Goal: Transaction & Acquisition: Purchase product/service

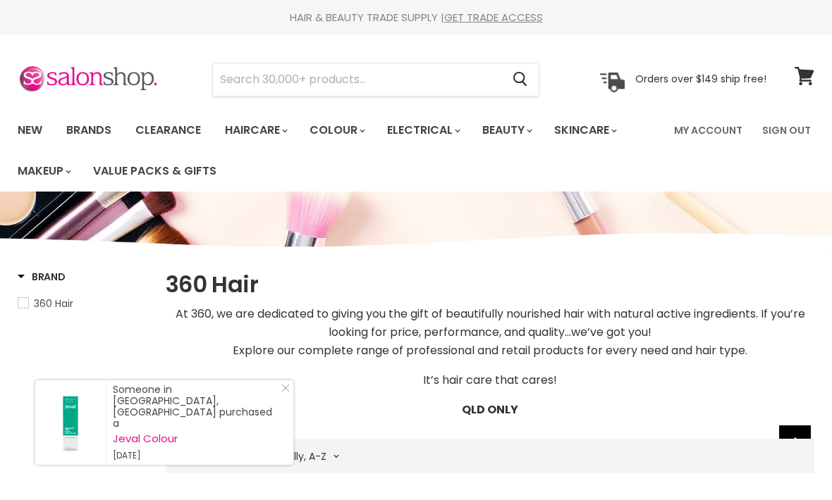
select select "title-ascending"
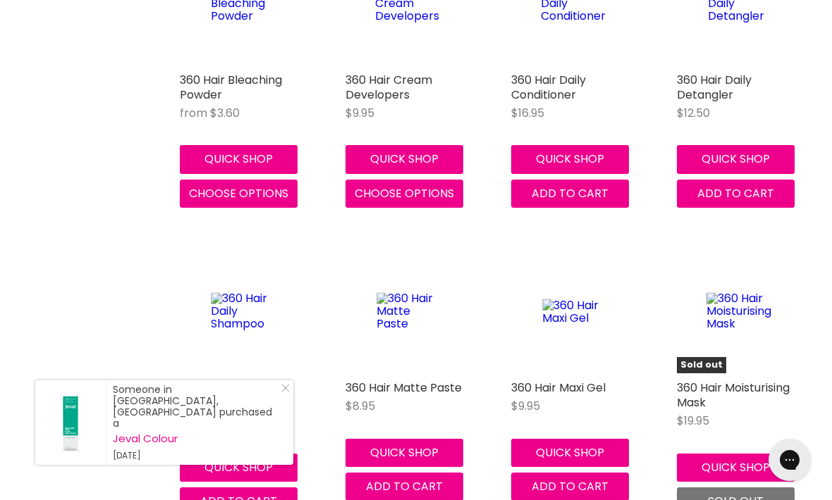
click at [289, 413] on div "Someone in [GEOGRAPHIC_DATA], [GEOGRAPHIC_DATA] purchased a Jeval Colour [DATE]" at bounding box center [164, 423] width 258 height 85
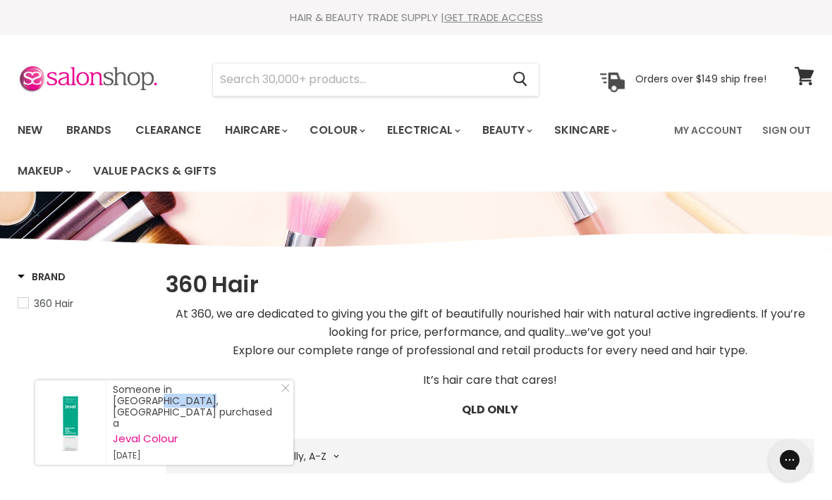
click at [798, 80] on icon at bounding box center [804, 76] width 20 height 18
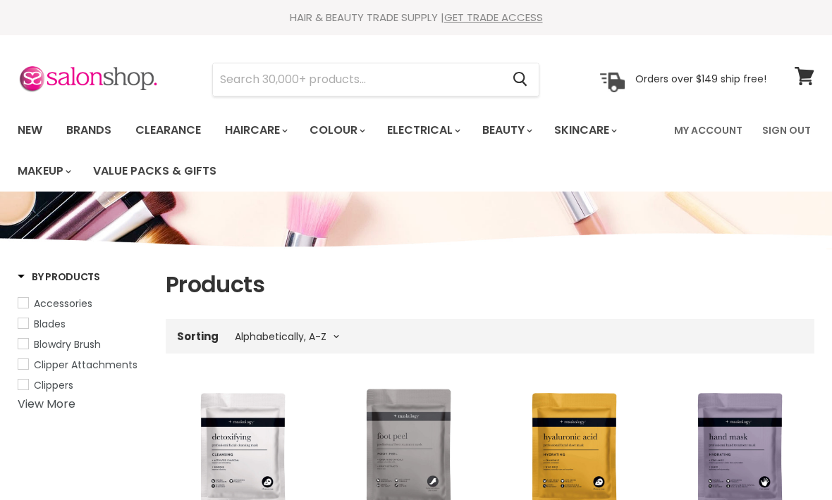
select select "title-ascending"
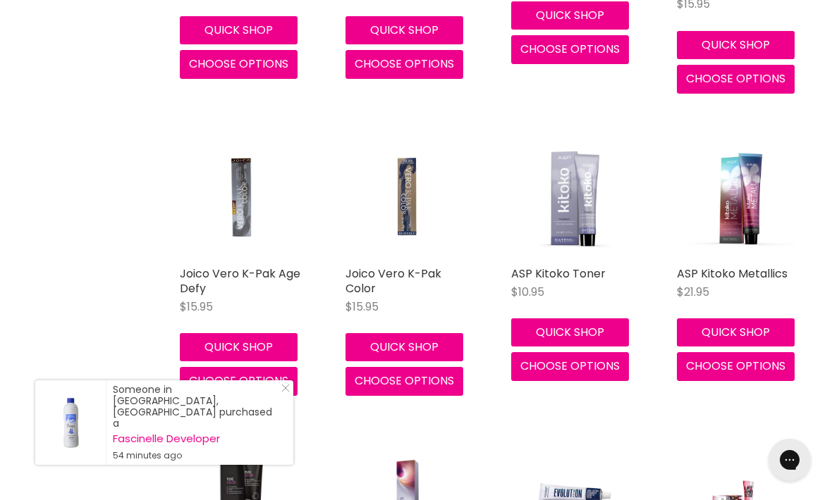
scroll to position [3310, 0]
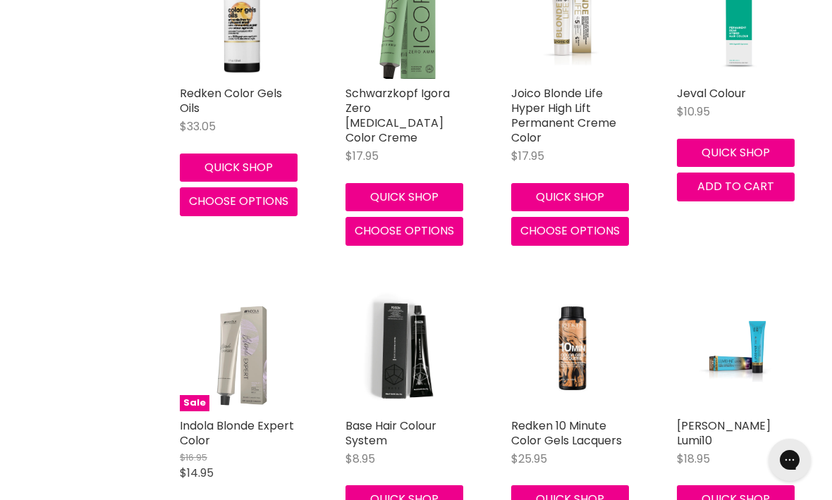
scroll to position [756, 0]
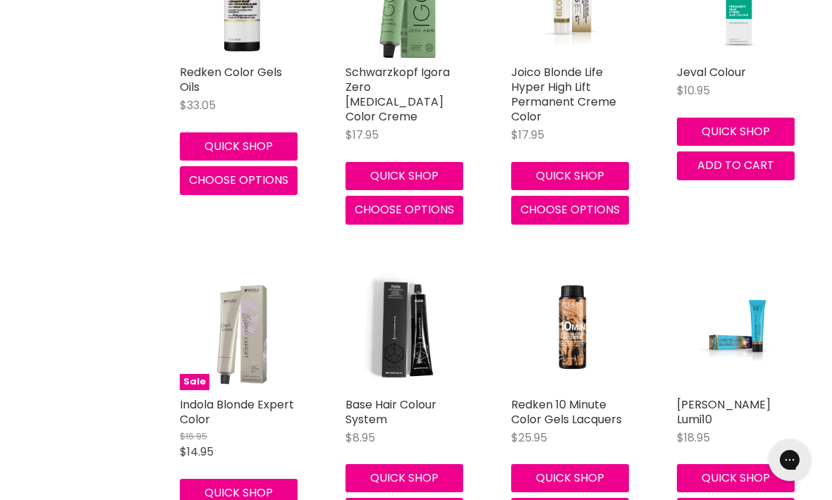
click at [413, 352] on img "Main content" at bounding box center [406, 328] width 123 height 123
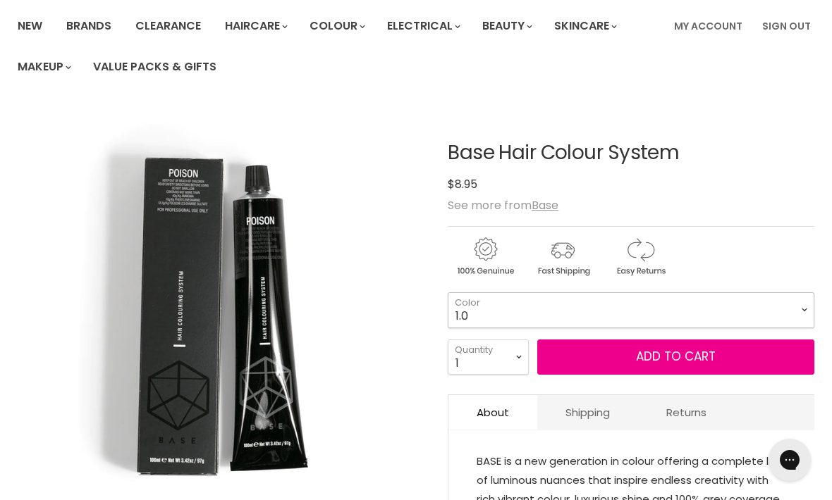
click at [633, 312] on select "1.0 1.1 2.0 3.0 3.31 3.65 4.0 4.45 4.51 4.65 4.66 5.0 5.1 5.3 5.32" at bounding box center [631, 309] width 366 height 35
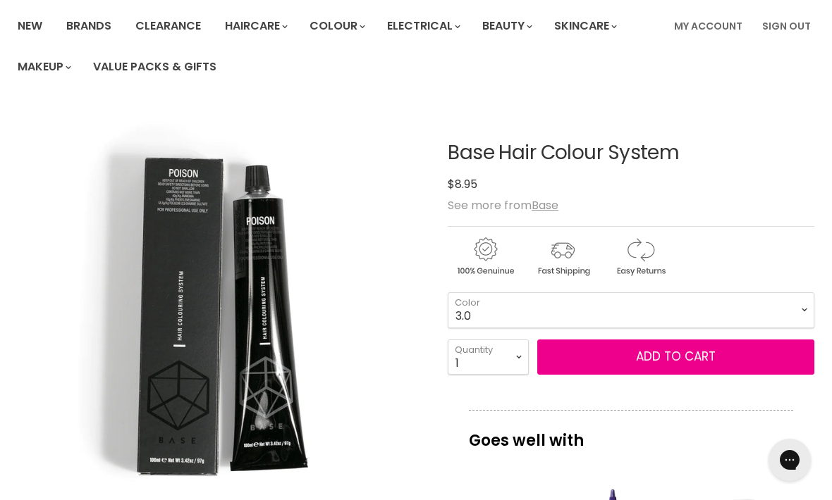
click at [584, 346] on button "Add to cart" at bounding box center [675, 357] width 277 height 35
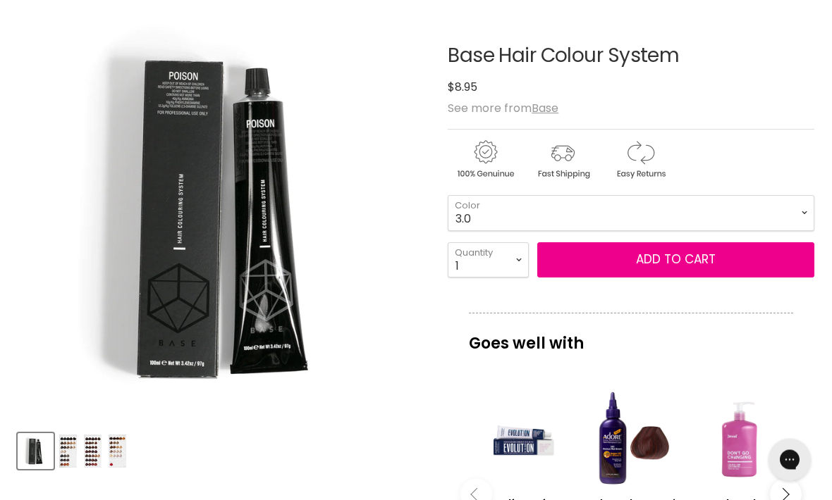
scroll to position [192, 0]
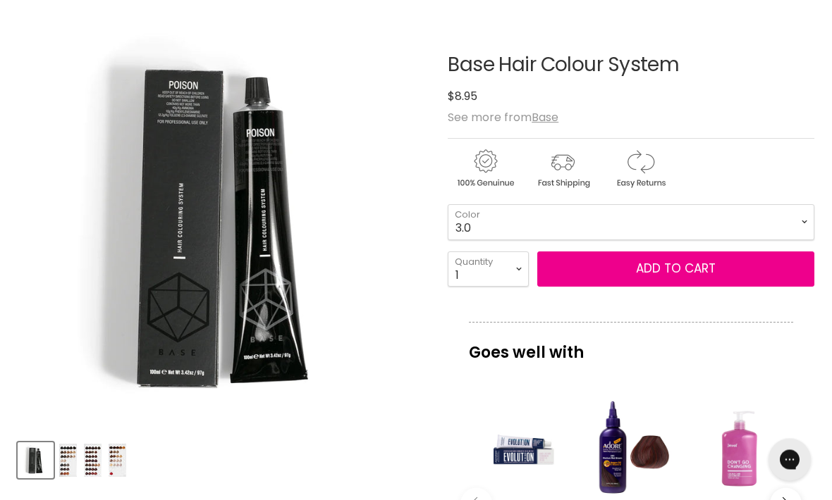
click at [743, 269] on button "Add to cart" at bounding box center [675, 269] width 277 height 35
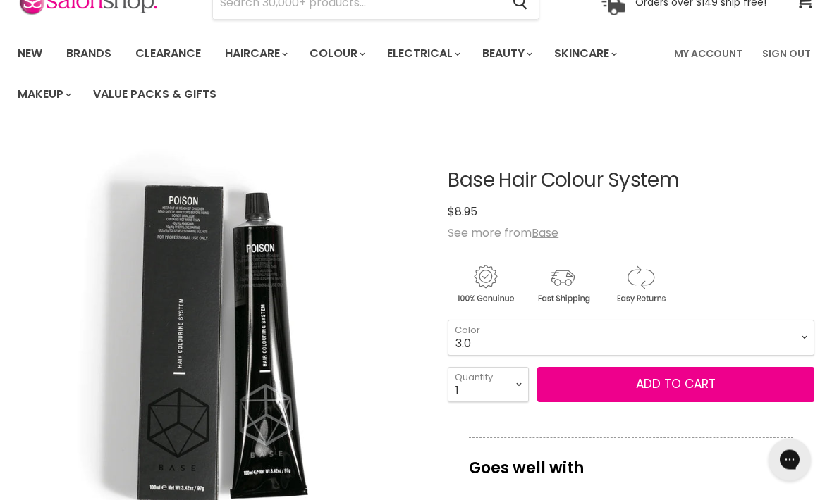
scroll to position [102, 0]
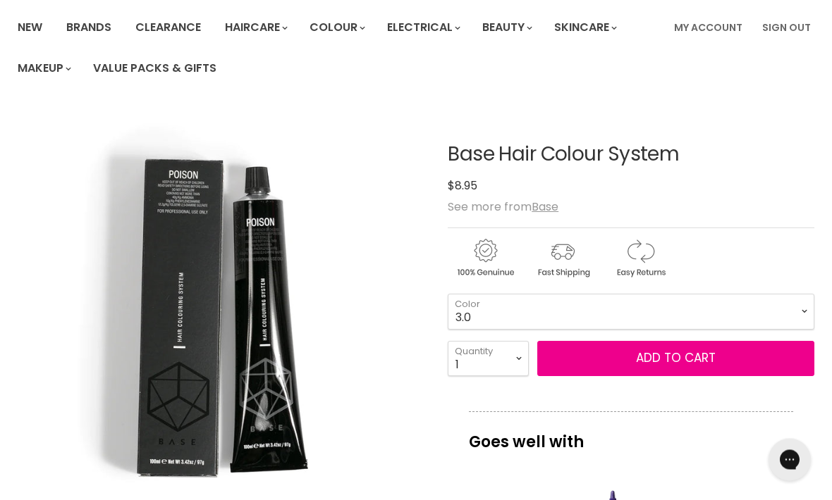
click at [643, 362] on button "Add to cart" at bounding box center [675, 359] width 277 height 35
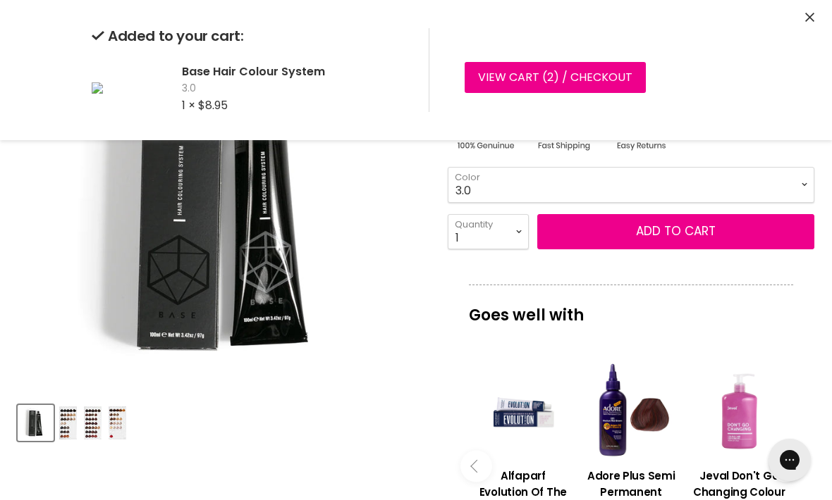
scroll to position [228, 0]
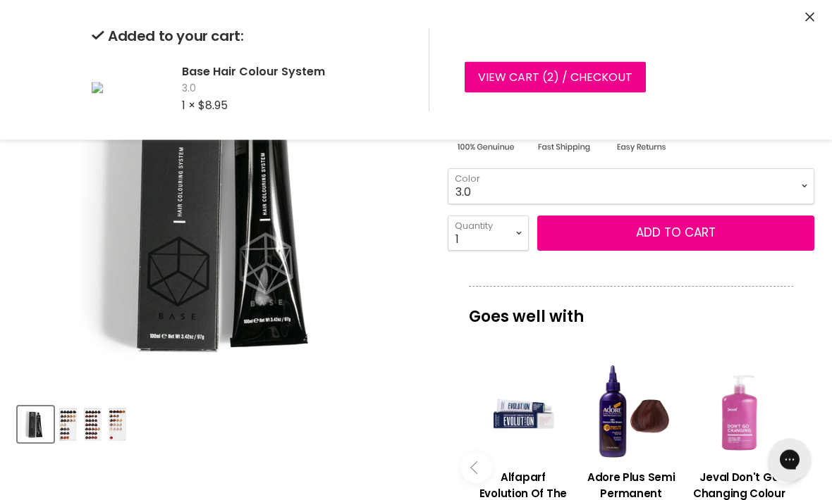
click at [813, 14] on icon "Close" at bounding box center [809, 17] width 9 height 9
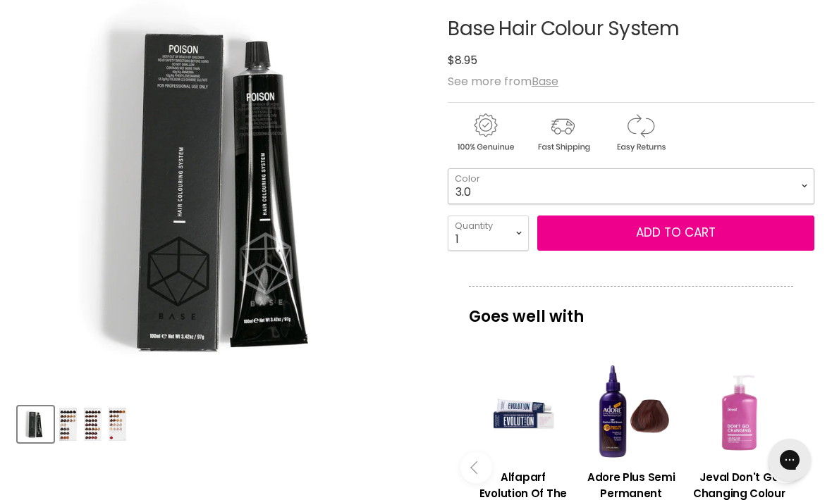
click at [667, 176] on select "1.0 1.1 2.0 3.0 3.31 3.65 4.0 4.45 4.51 4.65 4.66 5.0 5.1 5.3 5.32" at bounding box center [631, 185] width 366 height 35
select select "4.0"
click at [520, 222] on select "1 2 3 4 5 6 7 8 9 10+" at bounding box center [488, 233] width 81 height 35
select select "2"
type input "2"
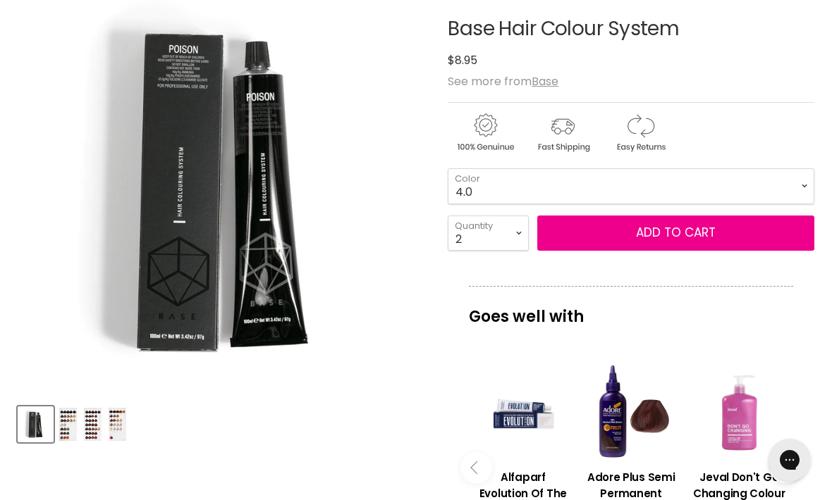
click at [609, 237] on button "Add to cart" at bounding box center [675, 233] width 277 height 35
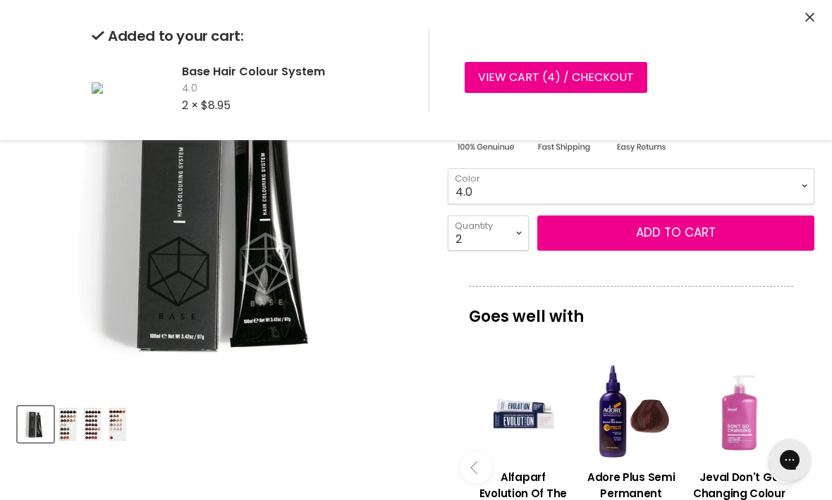
click at [773, 184] on select "1.0 1.1 2.0 3.0 3.31 3.65 4.0 4.45 4.51 4.65 4.66 5.0 5.1 5.3 5.32" at bounding box center [631, 185] width 366 height 35
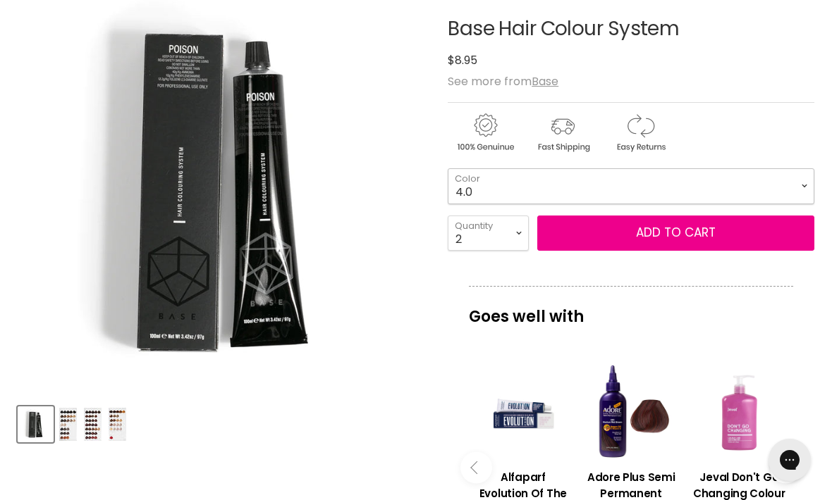
click at [703, 188] on select "1.0 1.1 2.0 3.0 3.31 3.65 4.0 4.45 4.51 4.65 4.66 5.0 5.1 5.3 5.32" at bounding box center [631, 185] width 366 height 35
click at [648, 237] on button "Add to cart" at bounding box center [675, 233] width 277 height 35
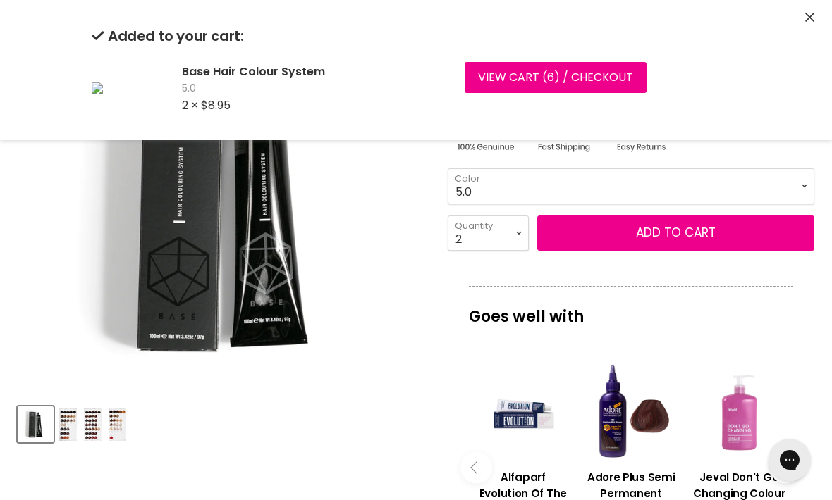
click at [797, 186] on select "1.0 1.1 2.0 3.0 3.31 3.65 4.0 4.45 4.51 4.65 4.66 5.0 5.1 5.3 5.32" at bounding box center [631, 185] width 366 height 35
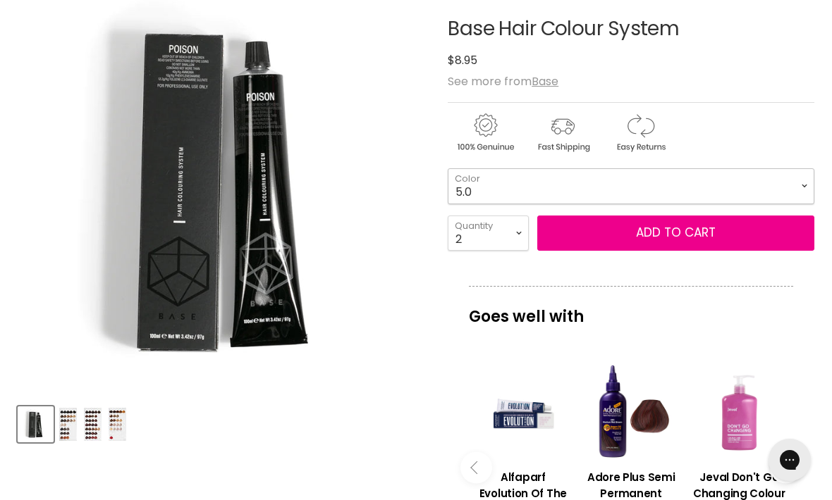
click at [783, 198] on select "1.0 1.1 2.0 3.0 3.31 3.65 4.0 4.45 4.51 4.65 4.66 5.0 5.1 5.3 5.32" at bounding box center [631, 185] width 366 height 35
click at [689, 234] on button "Add to cart" at bounding box center [675, 233] width 277 height 35
click at [777, 189] on select "1.0 1.1 2.0 3.0 3.31 3.65 4.0 4.45 4.51 4.65 4.66 5.0 5.1 5.3 5.32" at bounding box center [631, 185] width 366 height 35
click at [718, 192] on select "1.0 1.1 2.0 3.0 3.31 3.65 4.0 4.45 4.51 4.65 4.66 5.0 5.1 5.3 5.32" at bounding box center [631, 185] width 366 height 35
click at [694, 242] on button "Add to cart" at bounding box center [675, 233] width 277 height 35
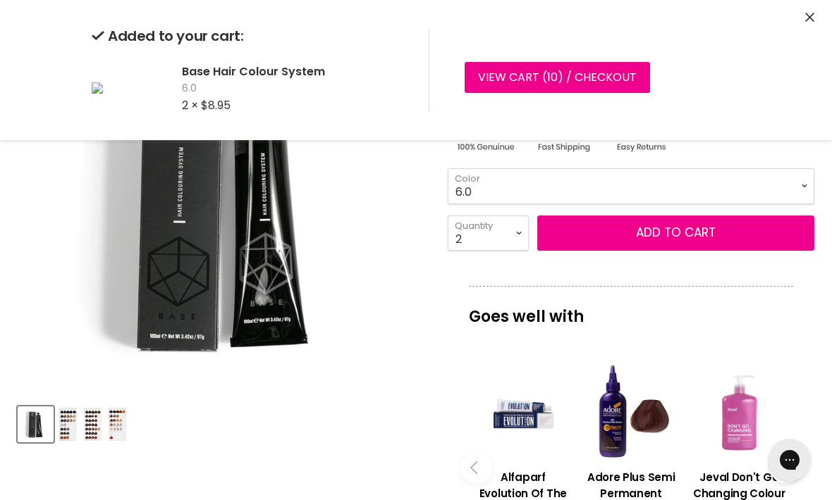
click at [763, 183] on select "1.0 1.1 2.0 3.0 3.31 3.65 4.0 4.45 4.51 4.65 4.66 5.0 5.1 5.3 5.32" at bounding box center [631, 185] width 366 height 35
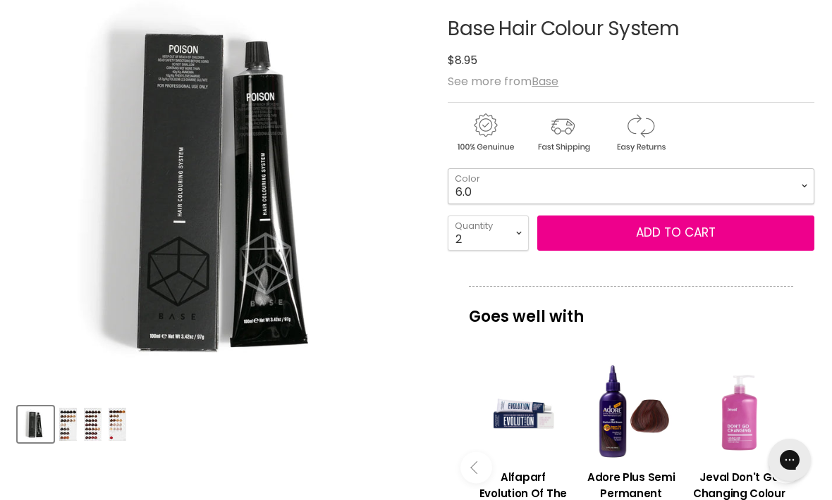
click at [736, 183] on select "1.0 1.1 2.0 3.0 3.31 3.65 4.0 4.45 4.51 4.65 4.66 5.0 5.1 5.3 5.32" at bounding box center [631, 185] width 366 height 35
select select "6.1"
click at [509, 238] on select "1 2 3 4 5 6 7 8 9 10+" at bounding box center [488, 233] width 81 height 35
select select "1"
type input "1"
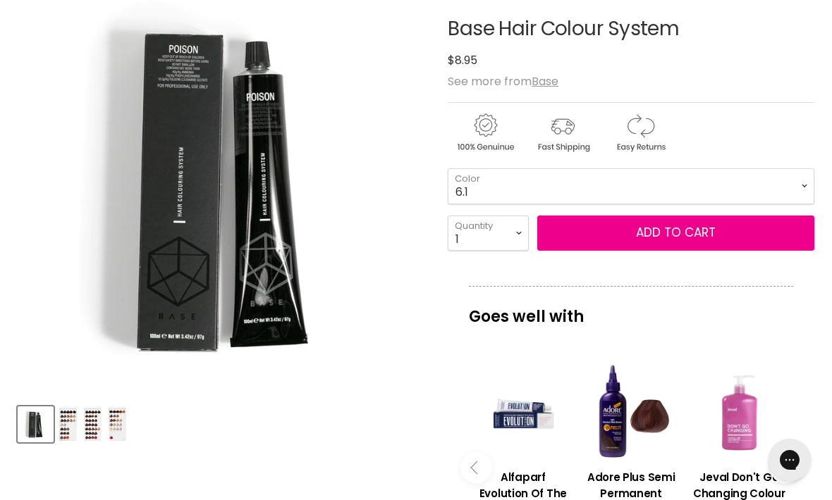
click at [612, 234] on button "Add to cart" at bounding box center [675, 233] width 277 height 35
click at [776, 189] on select "1.0 1.1 2.0 3.0 3.31 3.65 4.0 4.45 4.51 4.65 4.66 5.0 5.1 5.3 5.32" at bounding box center [631, 185] width 366 height 35
click at [784, 183] on select "1.0 1.1 2.0 3.0 3.31 3.65 4.0 4.45 4.51 4.65 4.66 5.0 5.1 5.3 5.32" at bounding box center [631, 185] width 366 height 35
select select "7.4"
click at [488, 223] on select "1 2 3 4 5 6 7 8 9 10+" at bounding box center [488, 233] width 81 height 35
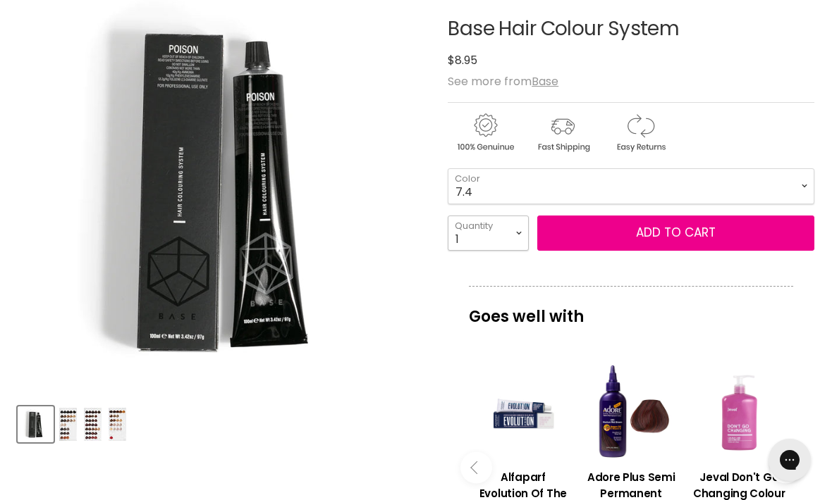
select select "2"
type input "2"
click at [609, 242] on button "Add to cart" at bounding box center [675, 233] width 277 height 35
click at [775, 197] on select "1.0 1.1 2.0 3.0 3.31 3.65 4.0 4.45 4.51 4.65 4.66 5.0 5.1 5.3 5.32" at bounding box center [631, 185] width 366 height 35
click at [772, 192] on select "1.0 1.1 2.0 3.0 3.31 3.65 4.0 4.45 4.51 4.65 4.66 5.0 5.1 5.3 5.32" at bounding box center [631, 185] width 366 height 35
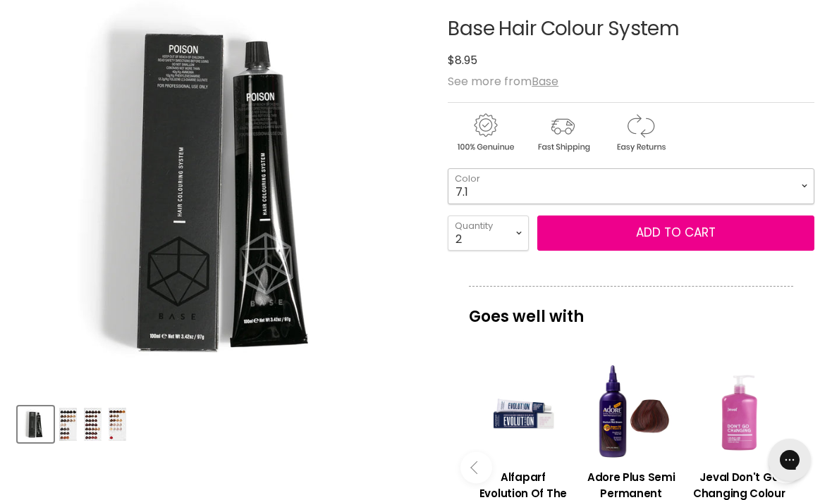
select select "7.1"
click at [501, 243] on select "1 2 3 4 5 6 7 8 9 10+" at bounding box center [488, 233] width 81 height 35
select select "1"
type input "1"
click at [641, 236] on button "Add to cart" at bounding box center [675, 233] width 277 height 35
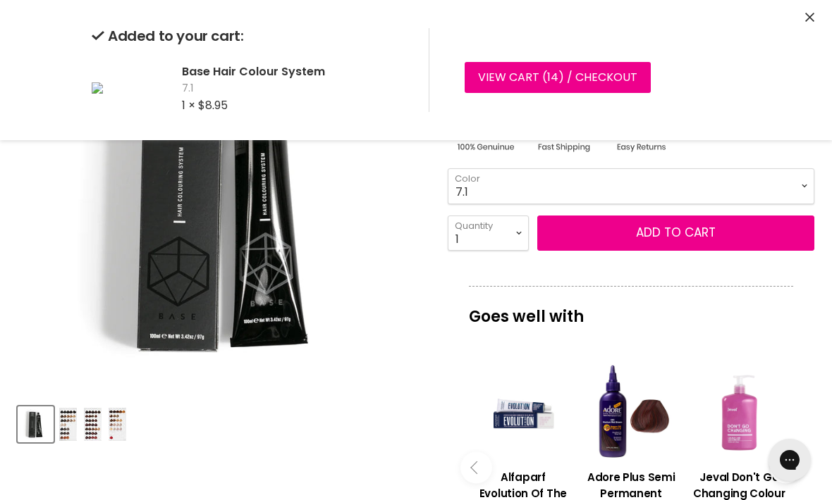
click at [760, 180] on select "1.0 1.1 2.0 3.0 3.31 3.65 4.0 4.45 4.51 4.65 4.66 5.0 5.1 5.3 5.32" at bounding box center [631, 185] width 366 height 35
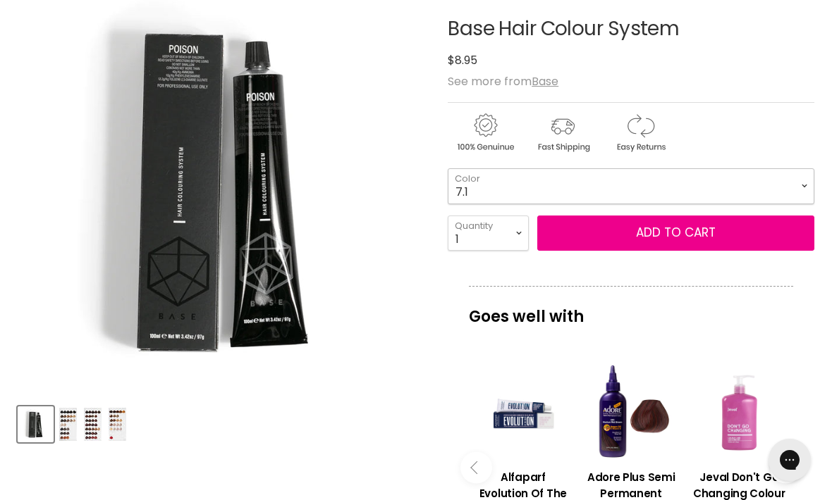
click at [744, 186] on select "1.0 1.1 2.0 3.0 3.31 3.65 4.0 4.45 4.51 4.65 4.66 5.0 5.1 5.3 5.32" at bounding box center [631, 185] width 366 height 35
select select "8.1"
click at [478, 247] on select "1 2 3 4 5 6 7 8 9 10+" at bounding box center [488, 233] width 81 height 35
select select "2"
type input "2"
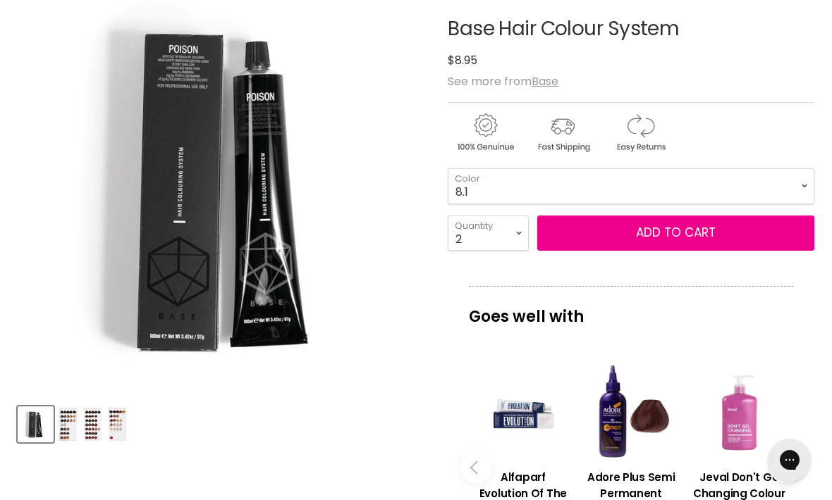
click at [658, 229] on button "Add to cart" at bounding box center [675, 233] width 277 height 35
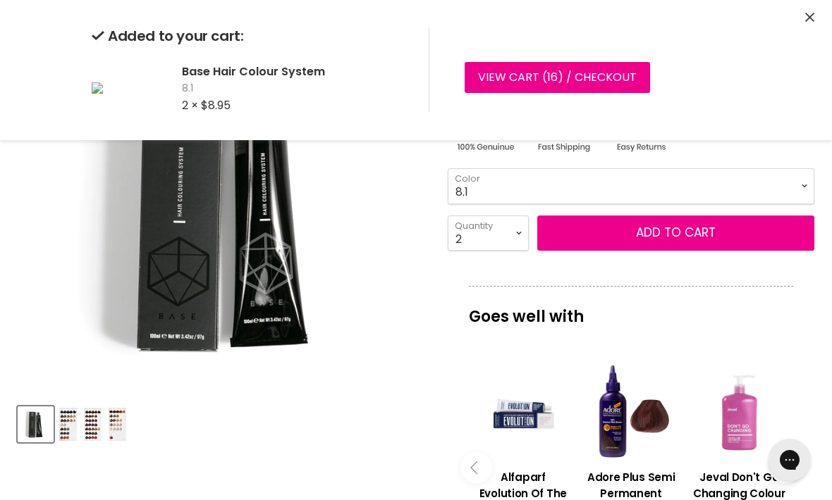
click at [772, 184] on select "1.0 1.1 2.0 3.0 3.31 3.65 4.0 4.45 4.51 4.65 4.66 5.0 5.1 5.3 5.32" at bounding box center [631, 185] width 366 height 35
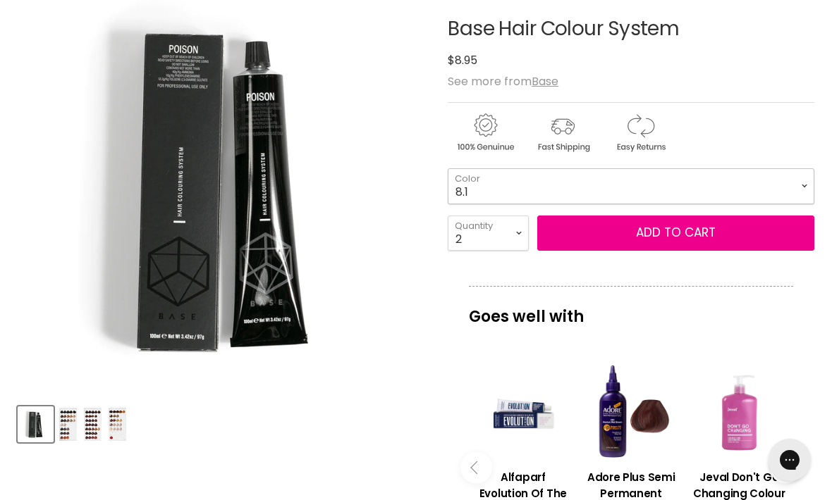
click at [760, 180] on select "1.0 1.1 2.0 3.0 3.31 3.65 4.0 4.45 4.51 4.65 4.66 5.0 5.1 5.3 5.32" at bounding box center [631, 185] width 366 height 35
select select "9.31"
click at [503, 233] on select "1 2 3 4 5 6 7 8 9 10+" at bounding box center [488, 233] width 81 height 35
select select "1"
type input "1"
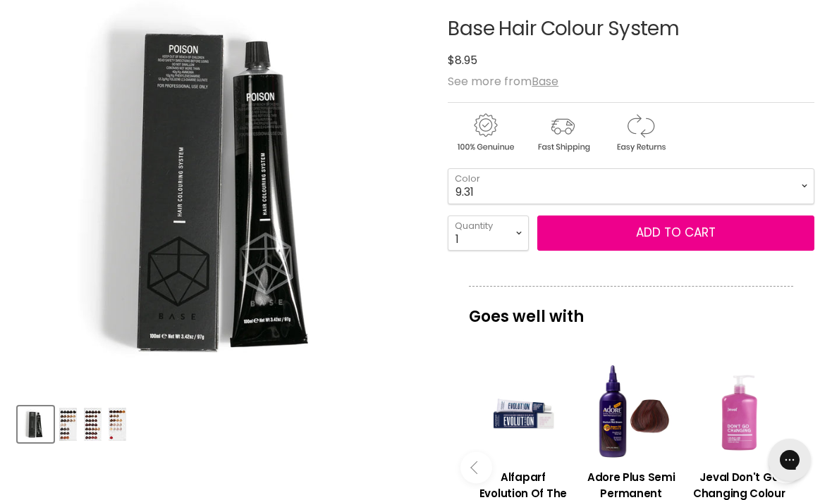
click at [648, 241] on button "Add to cart" at bounding box center [675, 233] width 277 height 35
click at [721, 179] on select "1.0 1.1 2.0 3.0 3.31 3.65 4.0 4.45 4.51 4.65 4.66 5.0 5.1 5.3 5.32" at bounding box center [631, 185] width 366 height 35
click at [712, 180] on select "1.0 1.1 2.0 3.0 3.31 3.65 4.0 4.45 4.51 4.65 4.66 5.0 5.1 5.3 5.32" at bounding box center [631, 185] width 366 height 35
click at [607, 237] on button "Add to cart" at bounding box center [675, 233] width 277 height 35
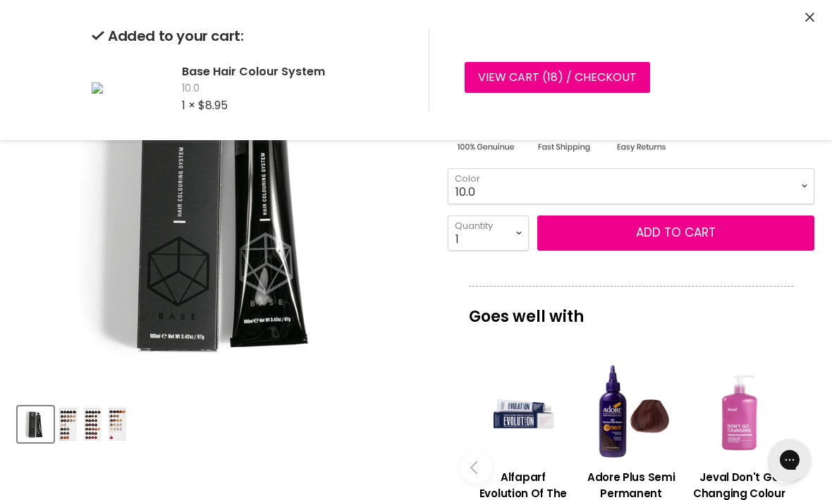
click at [729, 187] on select "1.0 1.1 2.0 3.0 3.31 3.65 4.0 4.45 4.51 4.65 4.66 5.0 5.1 5.3 5.32" at bounding box center [631, 185] width 366 height 35
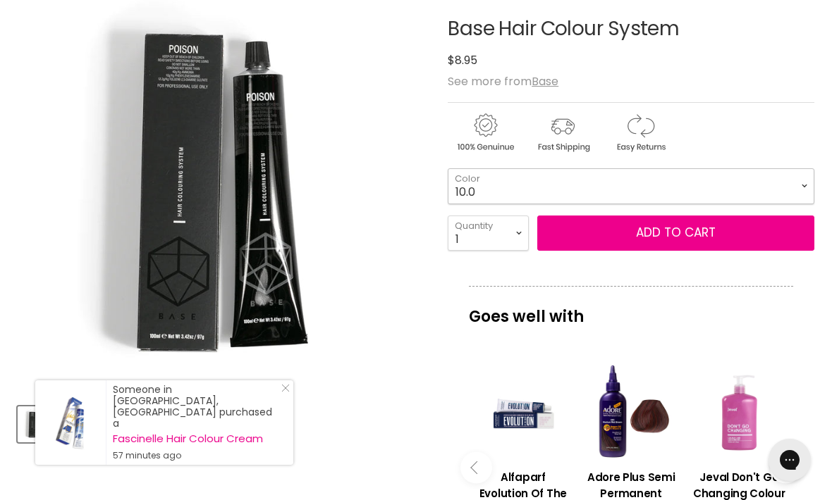
click at [726, 185] on select "1.0 1.1 2.0 3.0 3.31 3.65 4.0 4.45 4.51 4.65 4.66 5.0 5.1 5.3 5.32" at bounding box center [631, 185] width 366 height 35
select select "10.31"
click at [495, 239] on select "1 2 3 4 5 6 7 8 9 10+" at bounding box center [488, 233] width 81 height 35
select select "2"
type input "2"
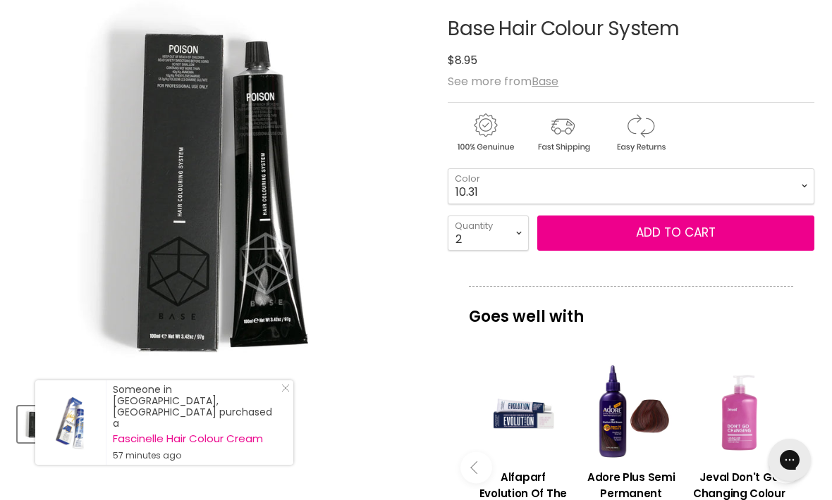
click at [632, 229] on button "Add to cart" at bounding box center [675, 233] width 277 height 35
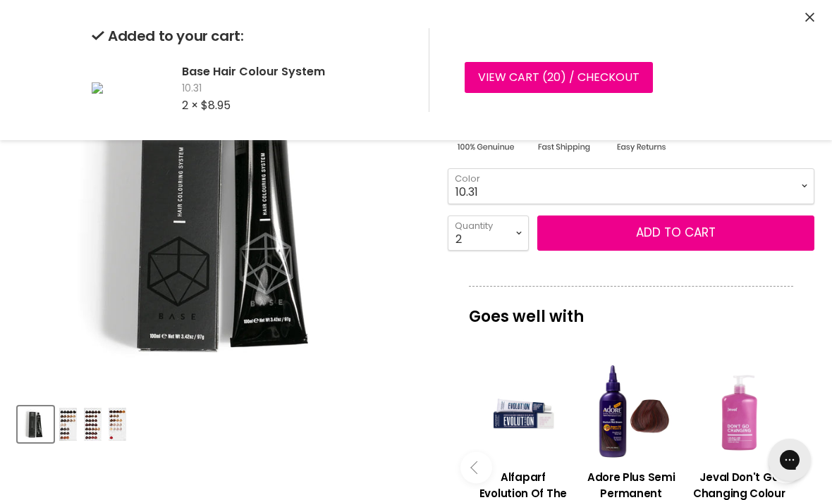
click at [749, 192] on select "1.0 1.1 2.0 3.0 3.31 3.65 4.0 4.45 4.51 4.65 4.66 5.0 5.1 5.3 5.32" at bounding box center [631, 185] width 366 height 35
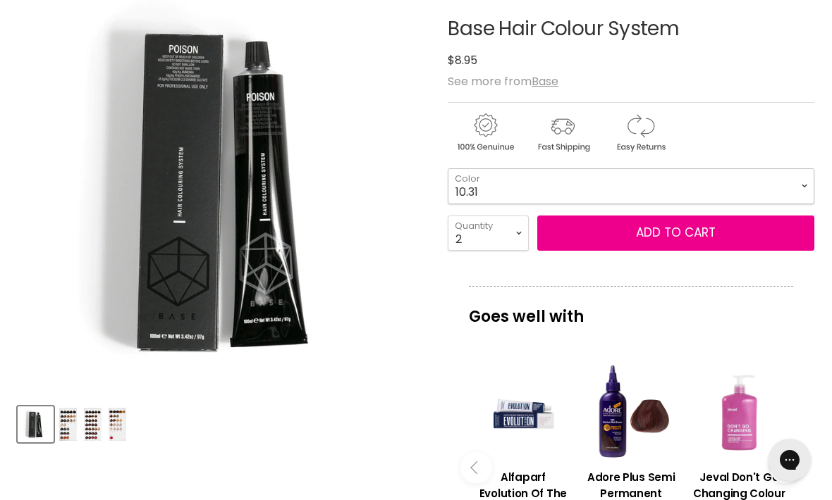
click at [753, 178] on select "1.0 1.1 2.0 3.0 3.31 3.65 4.0 4.45 4.51 4.65 4.66 5.0 5.1 5.3 5.32" at bounding box center [631, 185] width 366 height 35
select select "10.01"
click at [506, 232] on select "1 2 3 4 5 6 7 8 9 10+" at bounding box center [488, 233] width 81 height 35
select select "1"
type input "1"
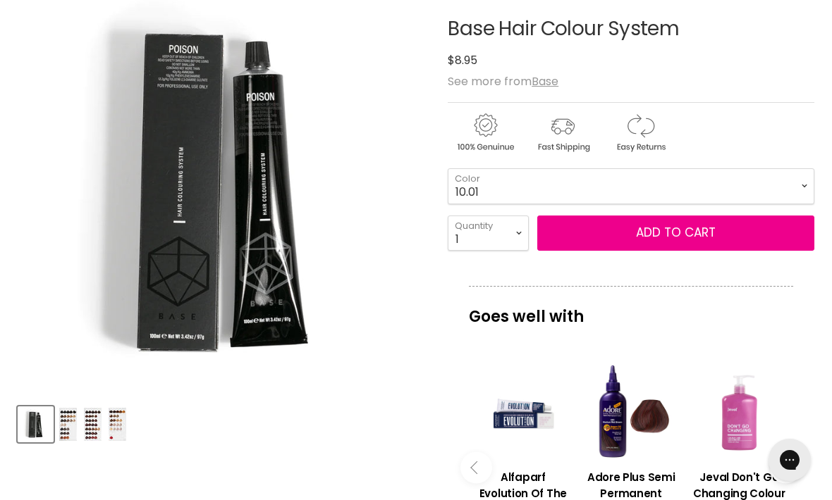
click at [615, 238] on button "Add to cart" at bounding box center [675, 233] width 277 height 35
click at [650, 187] on select "1.0 1.1 2.0 3.0 3.31 3.65 4.0 4.45 4.51 4.65 4.66 5.0 5.1 5.3 5.32" at bounding box center [631, 185] width 366 height 35
click at [667, 183] on select "1.0 1.1 2.0 3.0 3.31 3.65 4.0 4.45 4.51 4.65 4.66 5.0 5.1 5.3 5.32" at bounding box center [631, 185] width 366 height 35
click at [658, 250] on button "Add to cart" at bounding box center [675, 233] width 277 height 35
click at [703, 194] on select "1.0 1.1 2.0 3.0 3.31 3.65 4.0 4.45 4.51 4.65 4.66 5.0 5.1 5.3 5.32" at bounding box center [631, 185] width 366 height 35
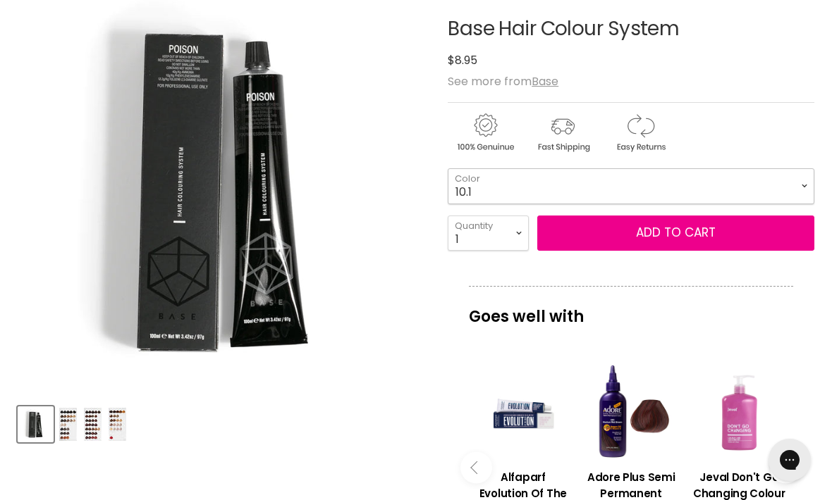
click at [697, 192] on select "1.0 1.1 2.0 3.0 3.31 3.65 4.0 4.45 4.51 4.65 4.66 5.0 5.1 5.3 5.32" at bounding box center [631, 185] width 366 height 35
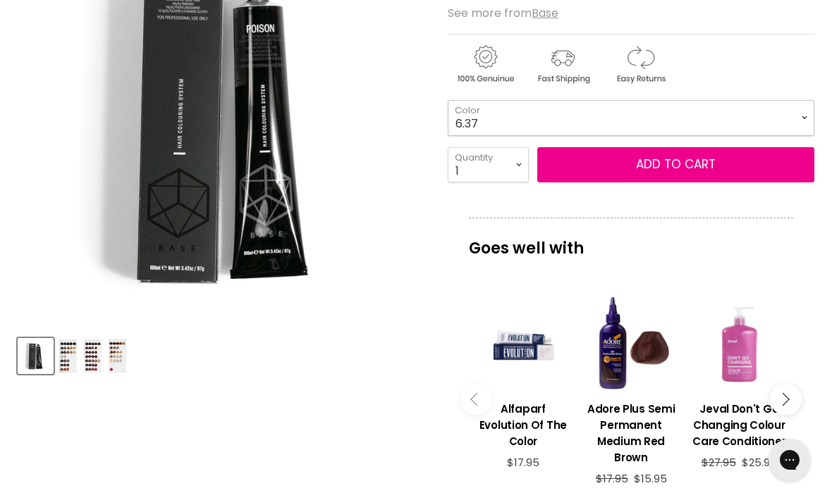
scroll to position [299, 0]
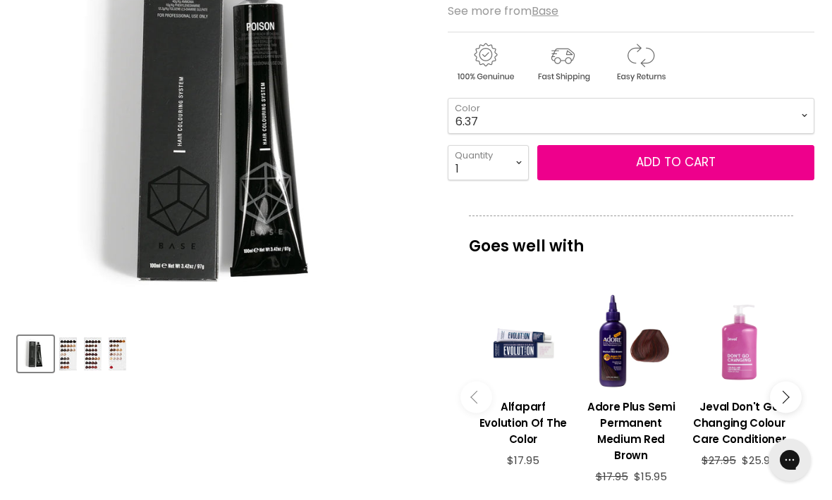
click at [87, 378] on article "Click or scroll to zoom Tap or pinch to zoom Click or scroll to zoom" at bounding box center [416, 357] width 796 height 888
click at [101, 343] on img "Product thumbnails" at bounding box center [93, 354] width 18 height 33
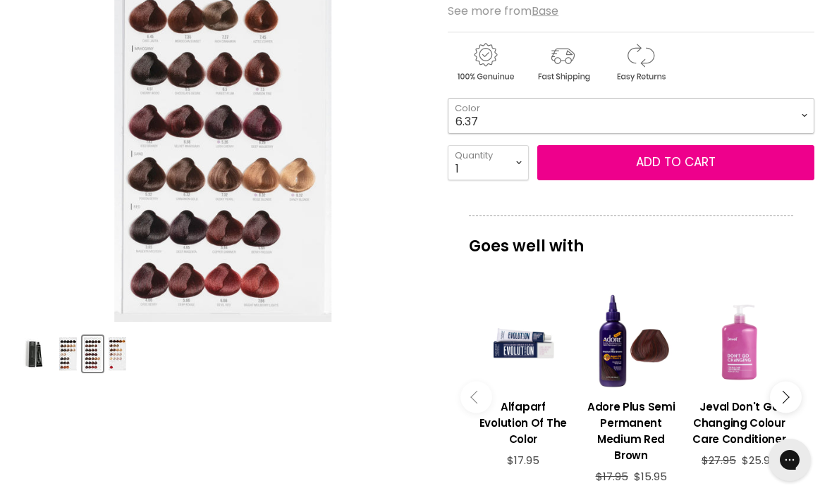
click at [663, 121] on select "1.0 1.1 2.0 3.0 3.31 3.65 4.0 4.45 4.51 4.65 4.66 5.0 5.1 5.3 5.32" at bounding box center [631, 115] width 366 height 35
select select "7.37"
click at [557, 173] on button "Add to cart" at bounding box center [675, 162] width 277 height 35
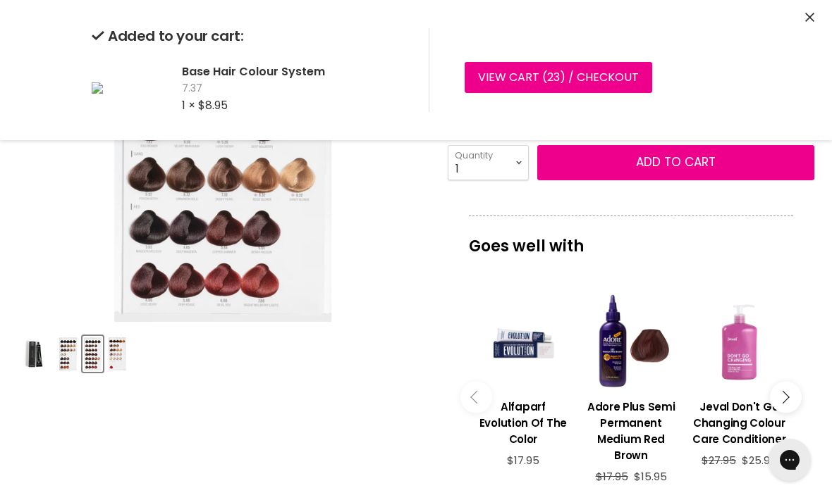
click at [809, 17] on icon "Close" at bounding box center [809, 17] width 9 height 9
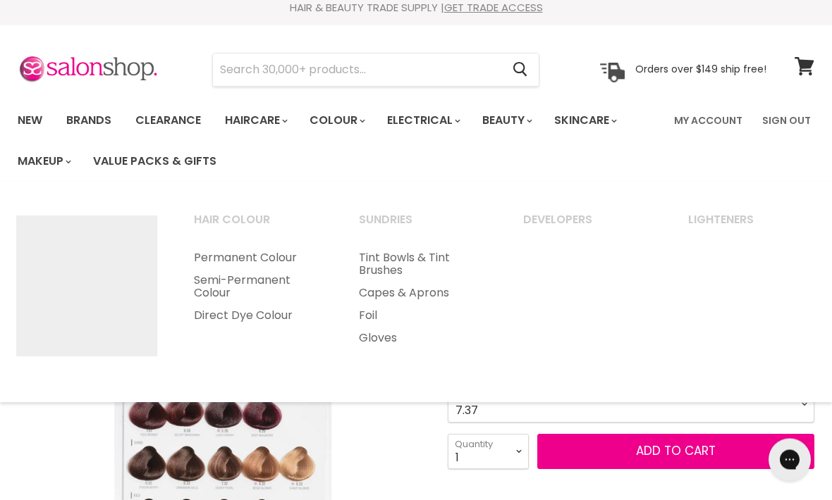
scroll to position [10, 0]
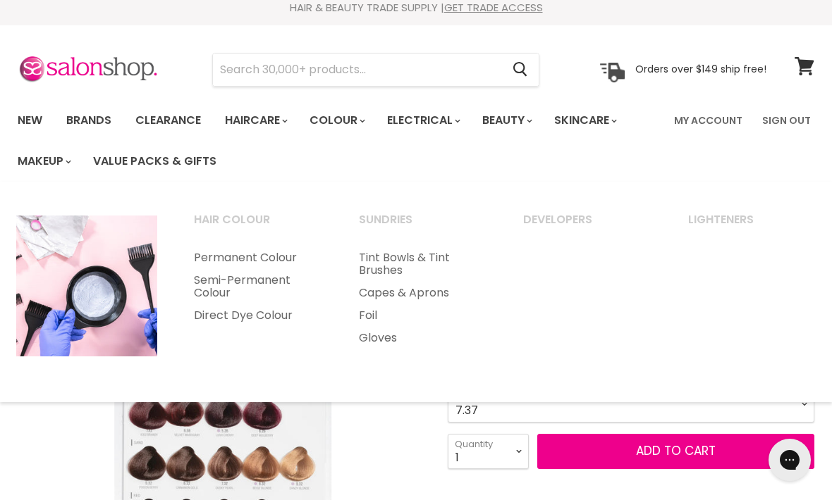
click at [261, 290] on link "Semi-Permanent Colour" at bounding box center [257, 286] width 162 height 35
click at [276, 317] on link "Direct Dye Colour" at bounding box center [257, 315] width 162 height 23
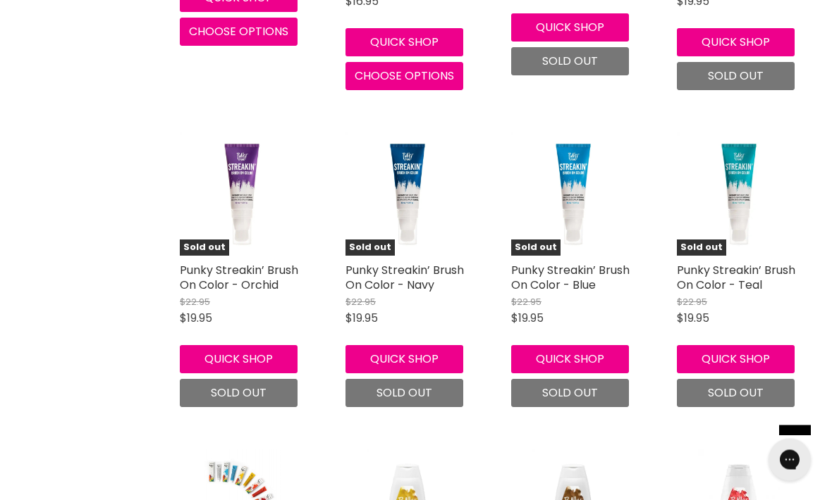
scroll to position [2764, 0]
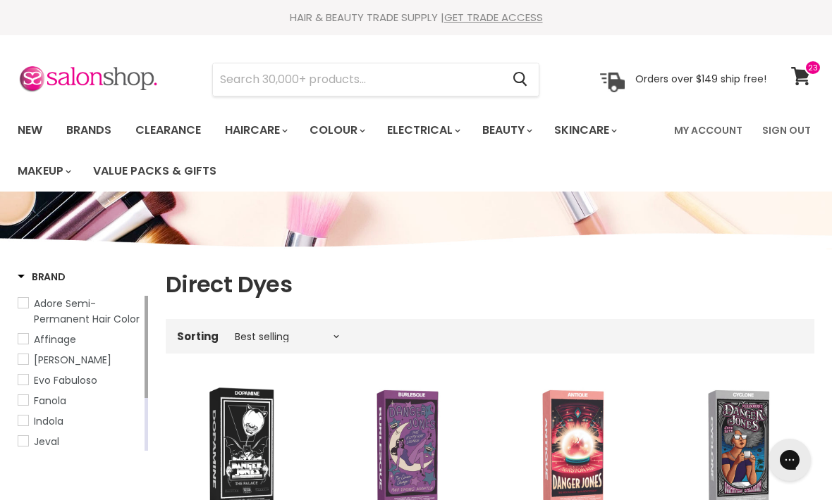
click at [58, 347] on span "Affinage" at bounding box center [55, 340] width 42 height 14
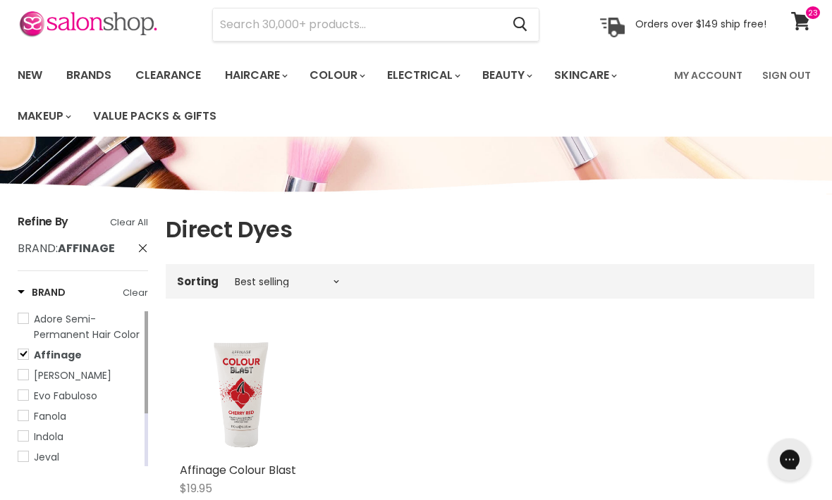
scroll to position [55, 0]
click at [61, 424] on span "Fanola" at bounding box center [50, 416] width 32 height 14
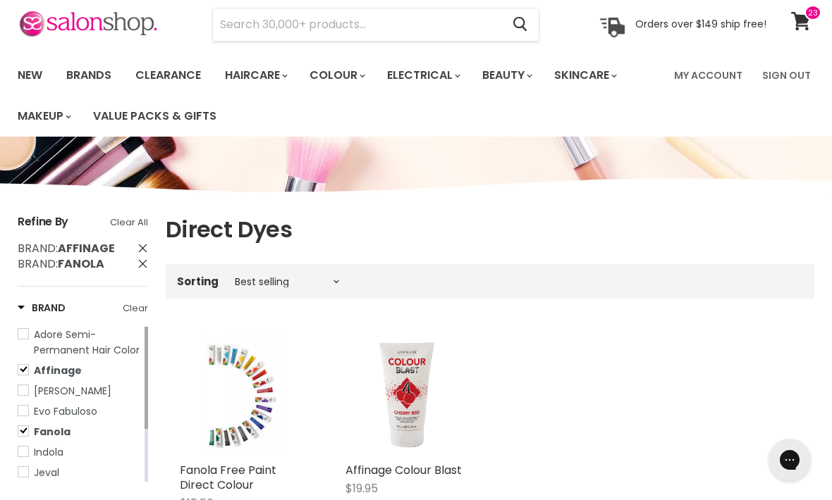
click at [66, 460] on link "Indola" at bounding box center [80, 453] width 124 height 16
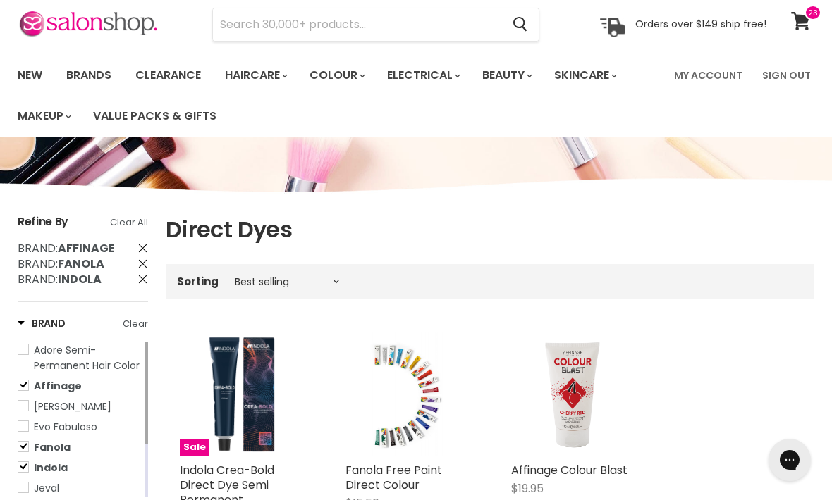
click at [79, 414] on span "Danger Jones" at bounding box center [73, 407] width 78 height 14
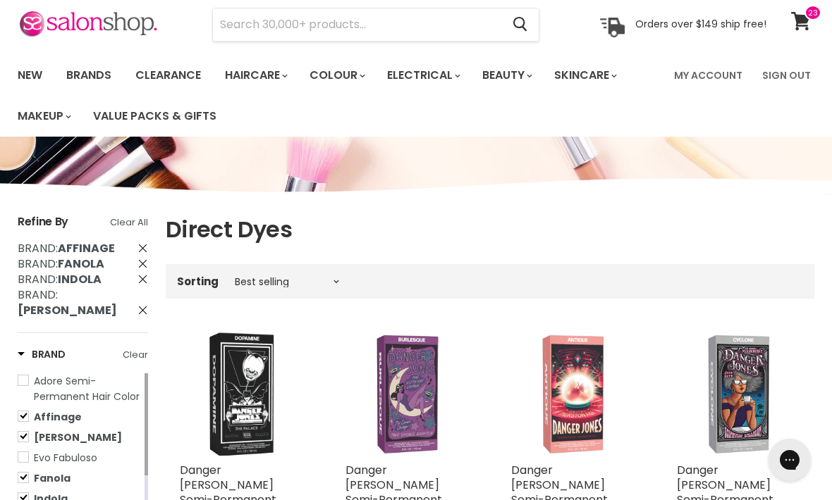
click at [79, 443] on span "Danger Jones" at bounding box center [78, 438] width 88 height 14
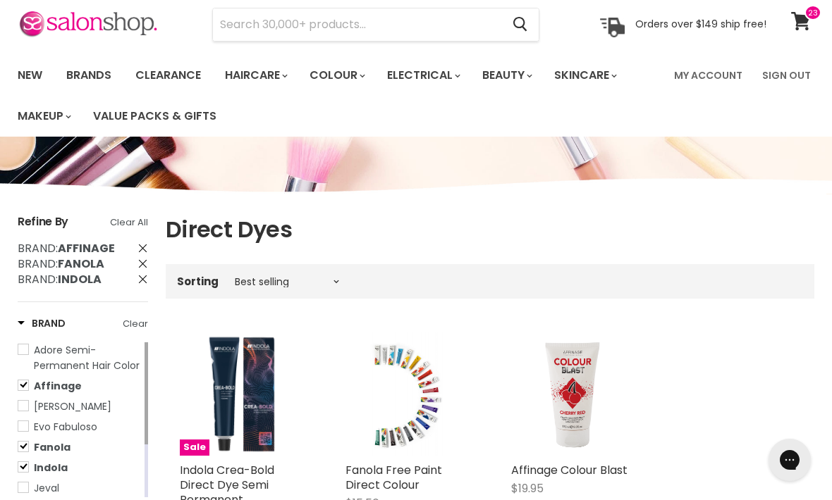
click at [88, 434] on span "Evo Fabuloso" at bounding box center [65, 427] width 63 height 14
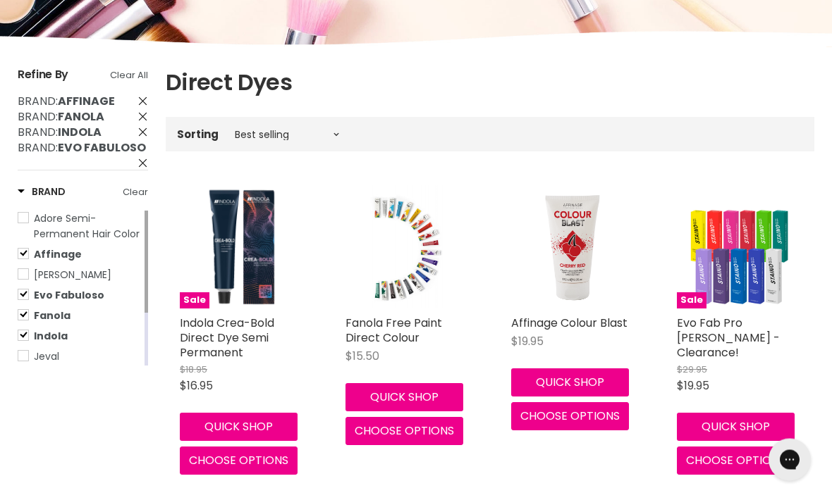
scroll to position [202, 0]
click at [61, 228] on span "Adore Semi-Permanent Hair Color" at bounding box center [87, 226] width 106 height 30
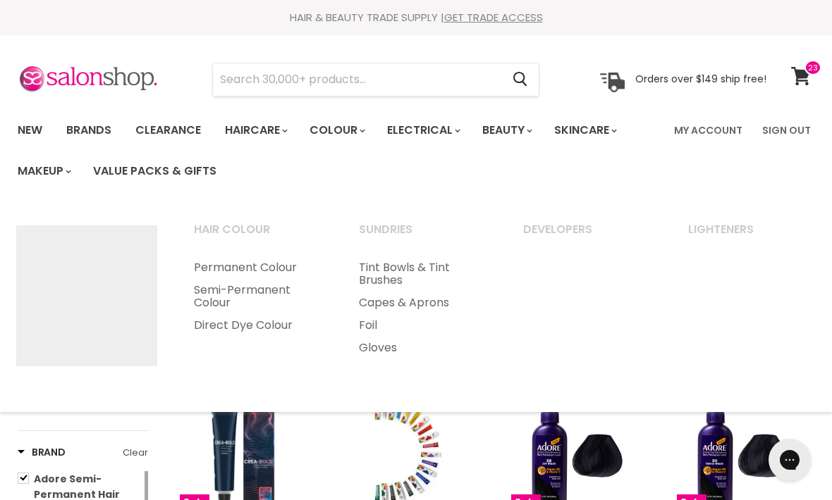
click at [273, 322] on link "Direct Dye Colour" at bounding box center [257, 325] width 162 height 23
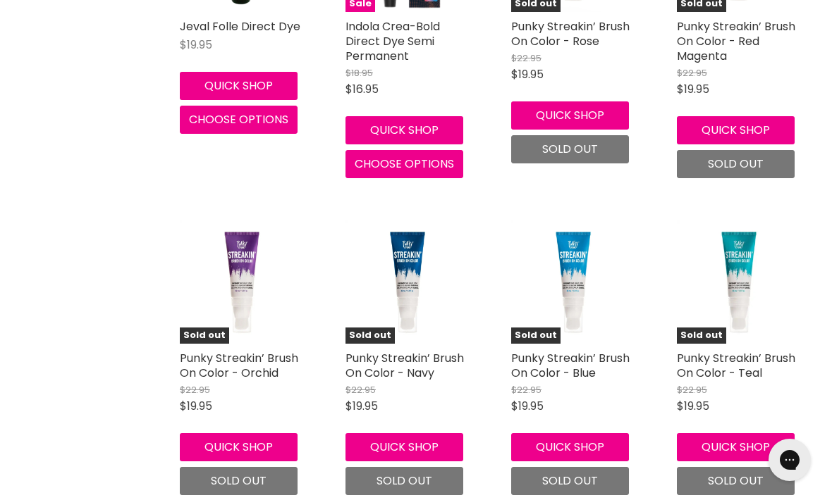
scroll to position [2949, 0]
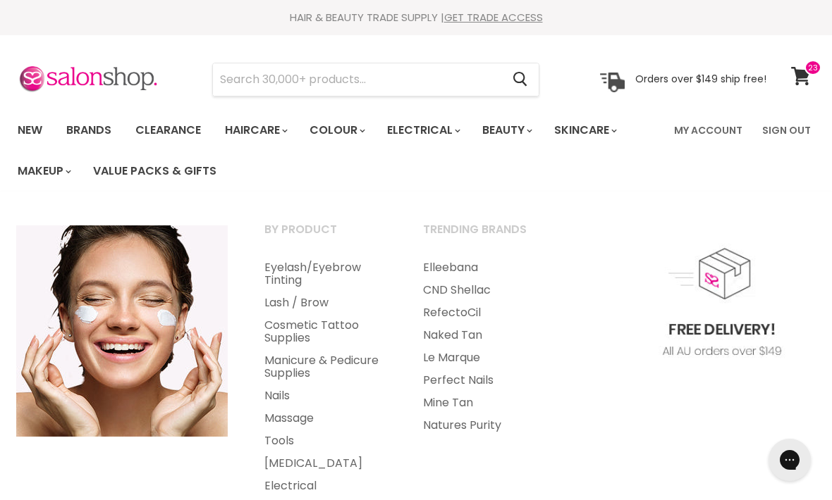
click at [412, 80] on input "Search" at bounding box center [357, 79] width 288 height 32
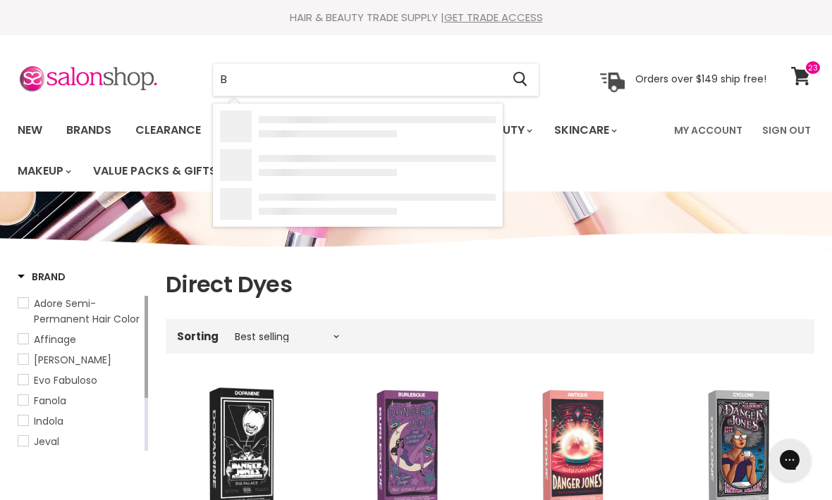
type input "Bl"
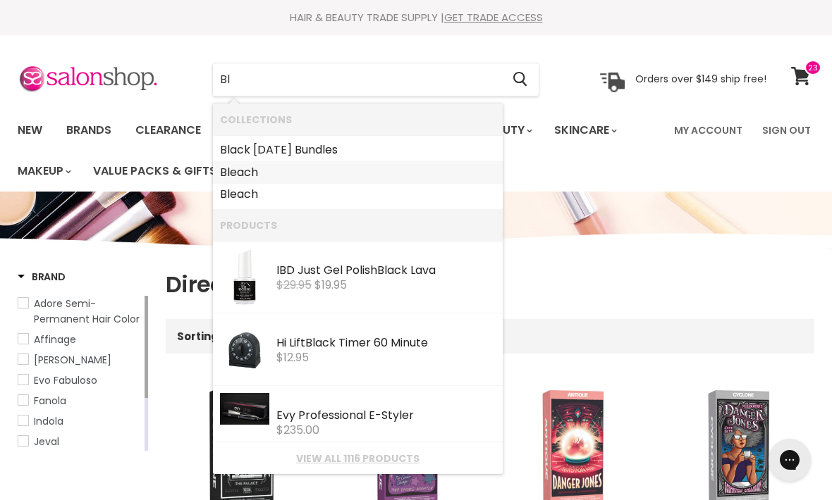
click at [322, 171] on link "Bl each" at bounding box center [358, 172] width 276 height 23
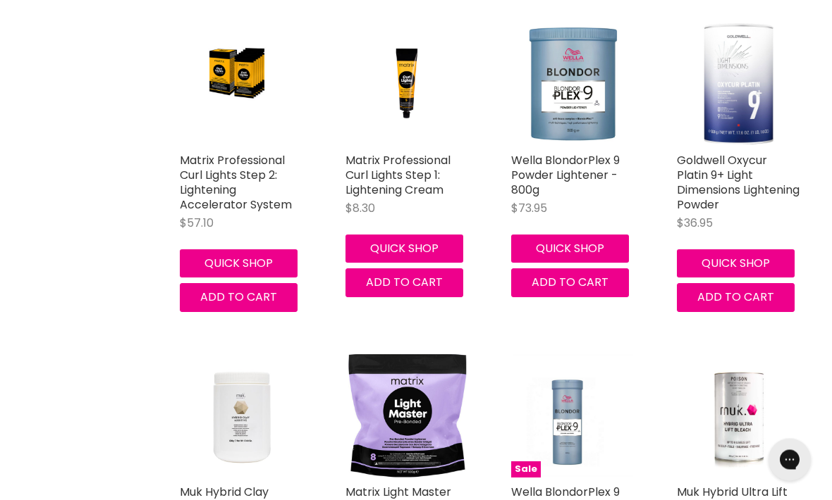
scroll to position [2919, 0]
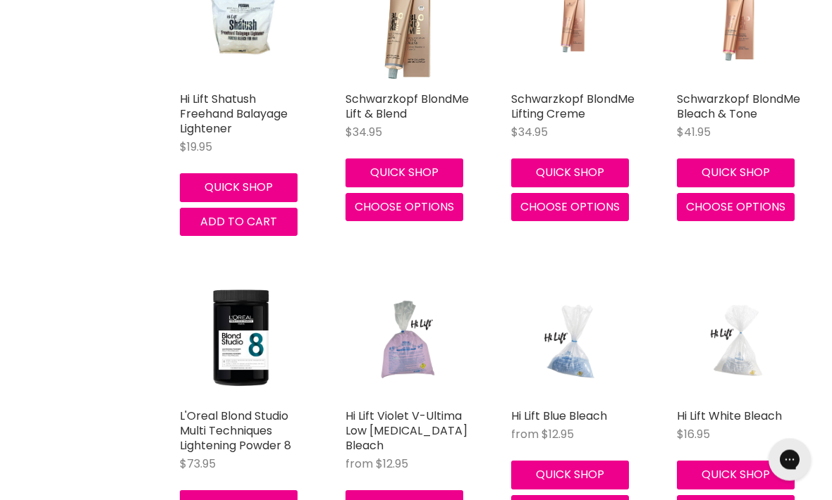
scroll to position [5593, 0]
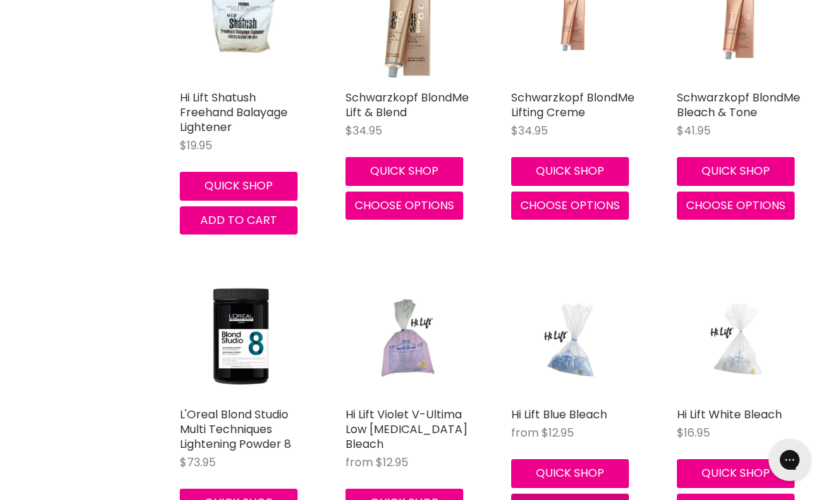
click at [586, 500] on span "Choose options" at bounding box center [569, 508] width 99 height 16
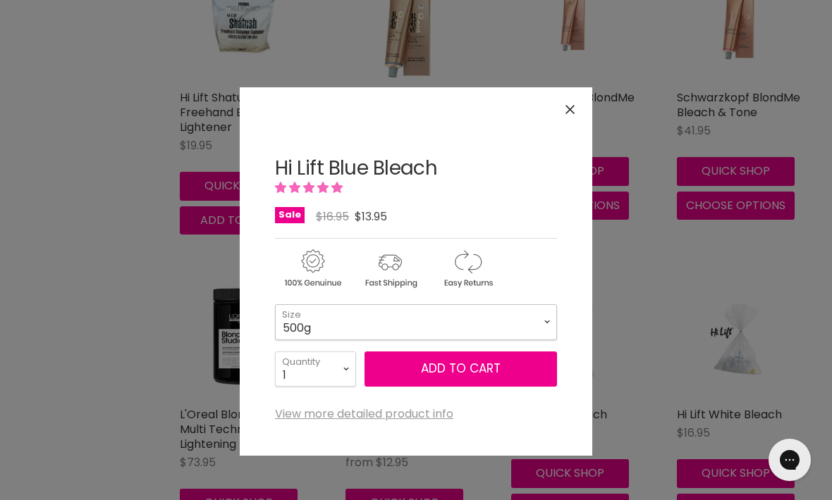
click at [535, 321] on select "500g 150g" at bounding box center [416, 321] width 282 height 35
click at [338, 378] on select "1 2 3 4 5 6 7 8 9 10+" at bounding box center [315, 369] width 81 height 35
select select "3"
type input "3"
click at [477, 358] on button "Add to cart" at bounding box center [460, 369] width 192 height 35
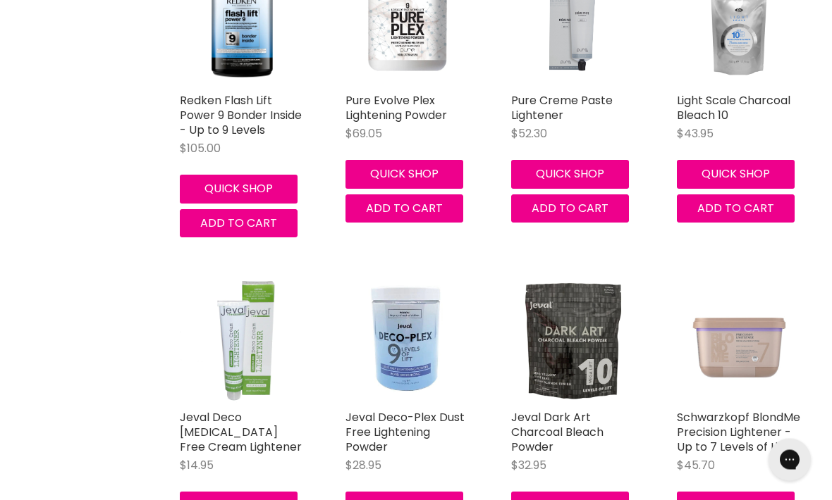
scroll to position [0, 0]
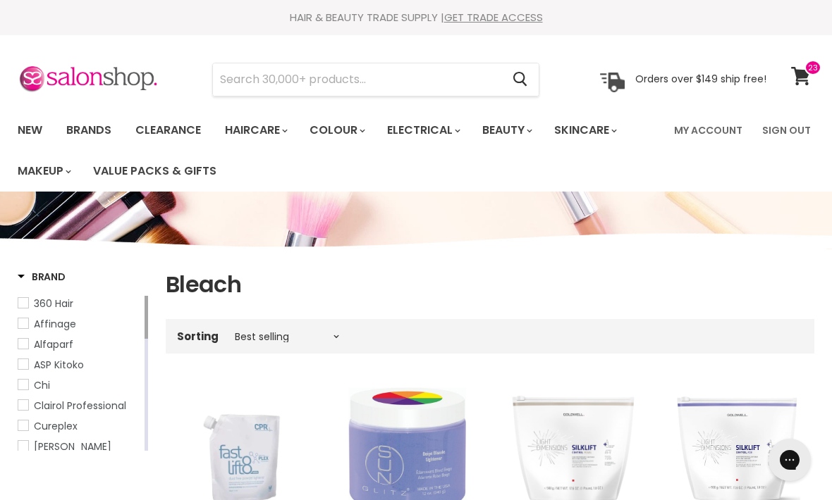
click at [366, 85] on input "Search" at bounding box center [357, 79] width 288 height 32
type input "B"
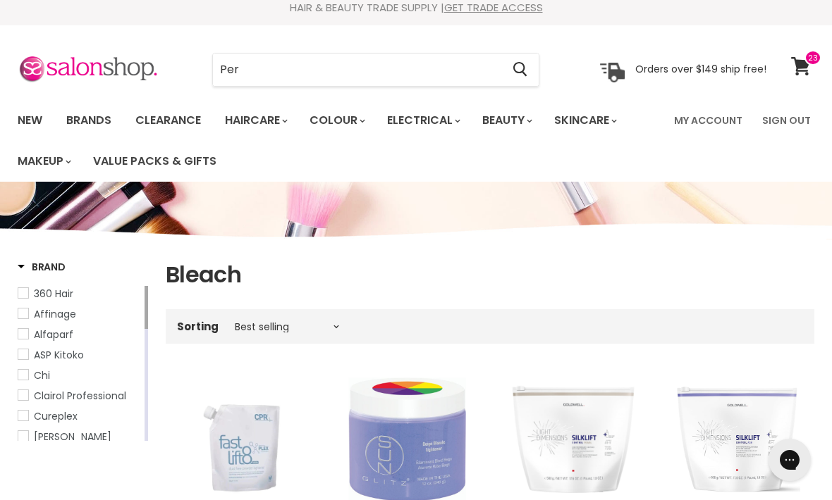
scroll to position [32, 0]
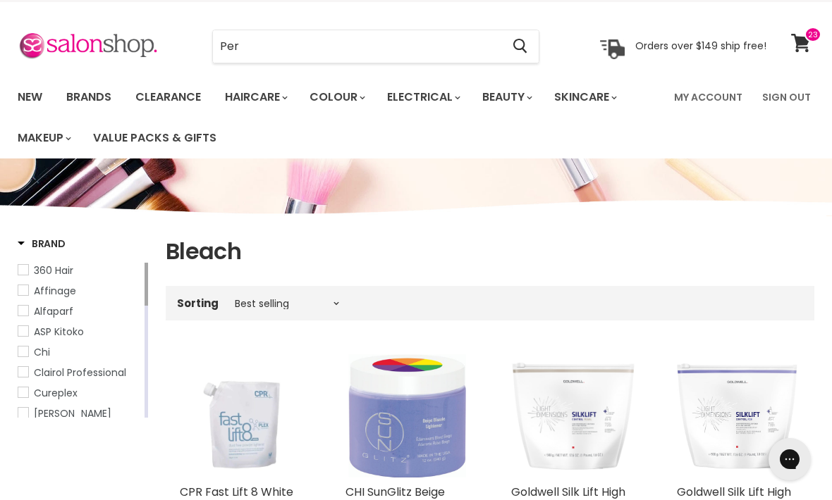
click at [331, 56] on input "Per" at bounding box center [357, 47] width 288 height 32
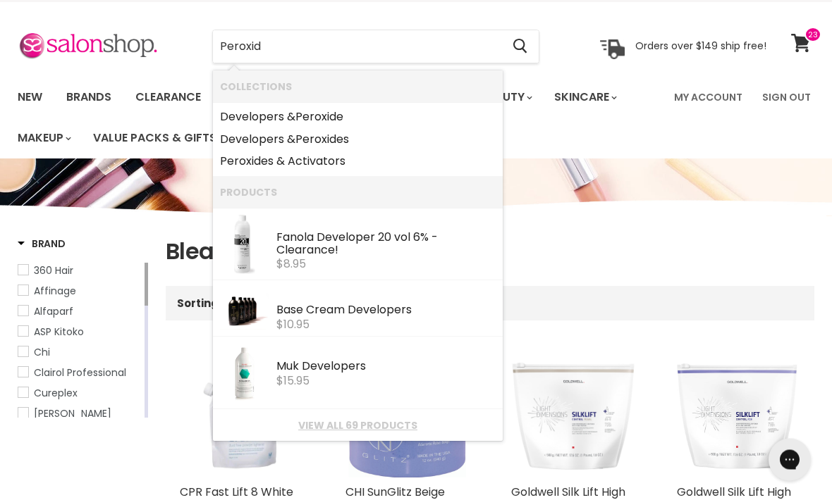
type input "[MEDICAL_DATA]"
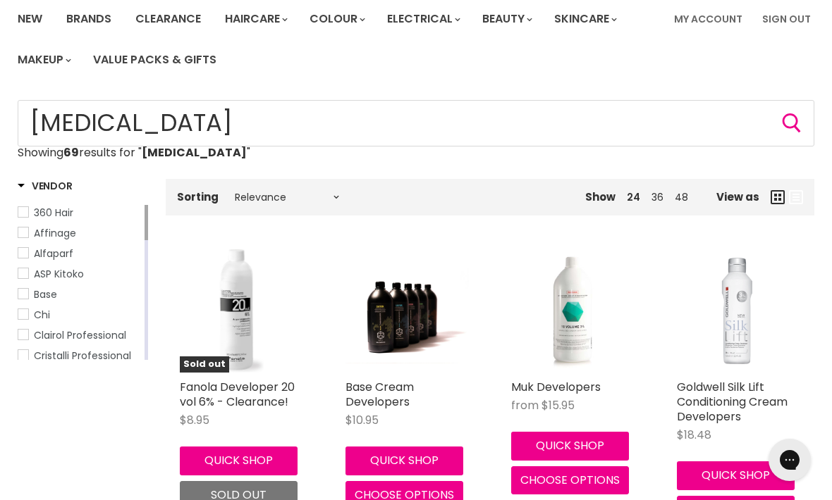
click at [426, 321] on img "Main content" at bounding box center [406, 312] width 123 height 106
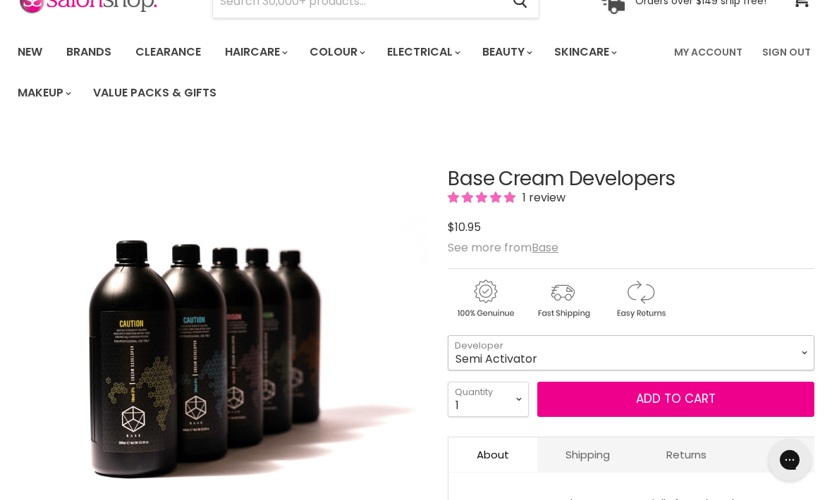
click at [714, 347] on select "Semi Activator 10 Vol 20 Vol 30 Vol 40 Vol" at bounding box center [631, 352] width 366 height 35
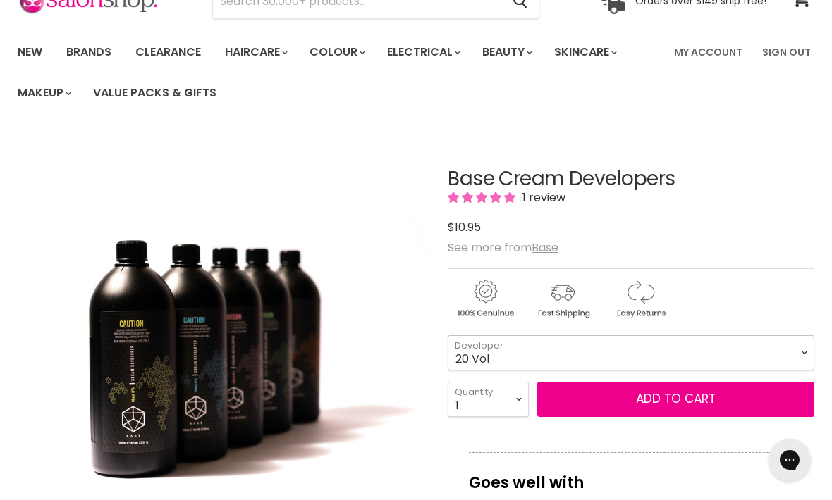
select select "20 Vol"
click at [511, 412] on select "1 2 3 4 5 6 7 8 9 10+" at bounding box center [488, 399] width 81 height 35
select select "2"
type input "2"
click at [643, 413] on button "Add to cart" at bounding box center [675, 399] width 277 height 35
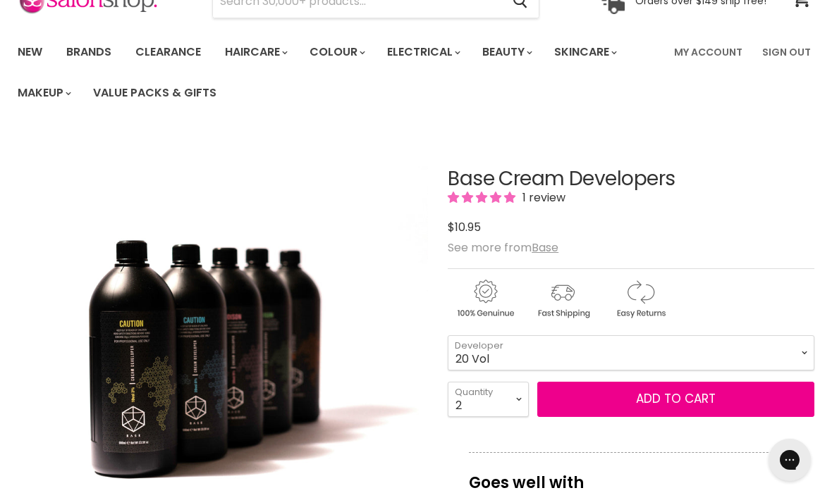
click at [691, 397] on button "Add to cart" at bounding box center [675, 399] width 277 height 35
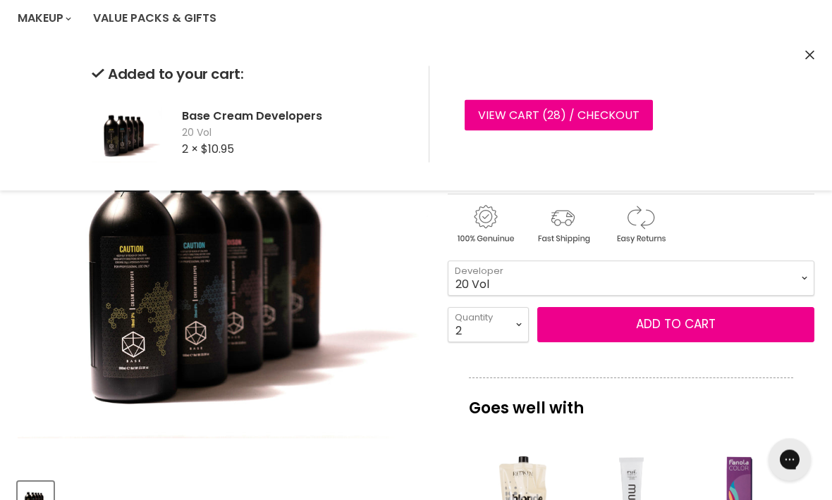
click at [711, 266] on select "Semi Activator 10 Vol 20 Vol 30 Vol 40 Vol" at bounding box center [631, 278] width 366 height 35
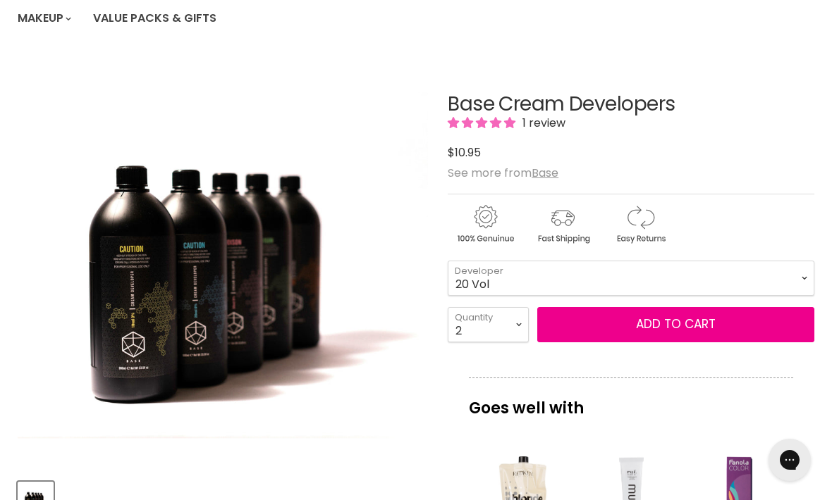
click at [705, 307] on button "Add to cart" at bounding box center [675, 324] width 277 height 35
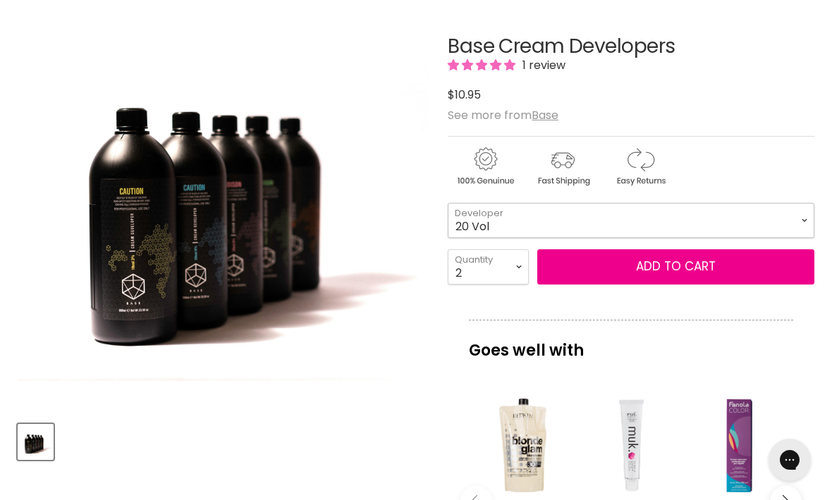
click at [765, 218] on select "Semi Activator 10 Vol 20 Vol 30 Vol 40 Vol" at bounding box center [631, 220] width 366 height 35
click at [651, 304] on div "Base Cream Developers 1 review $10.95 $10.95 See more from Base Semi Activator …" at bounding box center [631, 441] width 366 height 881
click at [599, 209] on select "Semi Activator 10 Vol 20 Vol 30 Vol 40 Vol" at bounding box center [631, 220] width 366 height 35
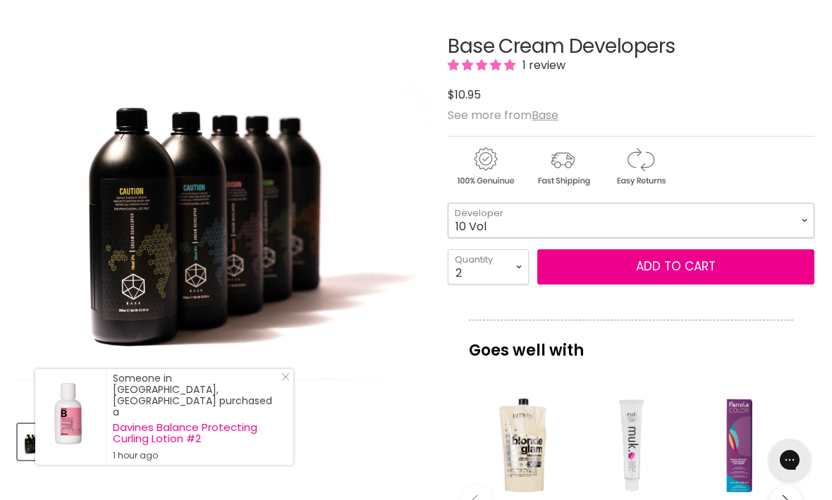
select select "10 Vol"
click at [504, 259] on select "1 2 3 4 5 6 7 8 9 10+" at bounding box center [488, 267] width 81 height 35
click at [508, 273] on select "1 2 3 4 5 6 7 8 9 10+" at bounding box center [488, 267] width 81 height 35
select select "1"
type input "1"
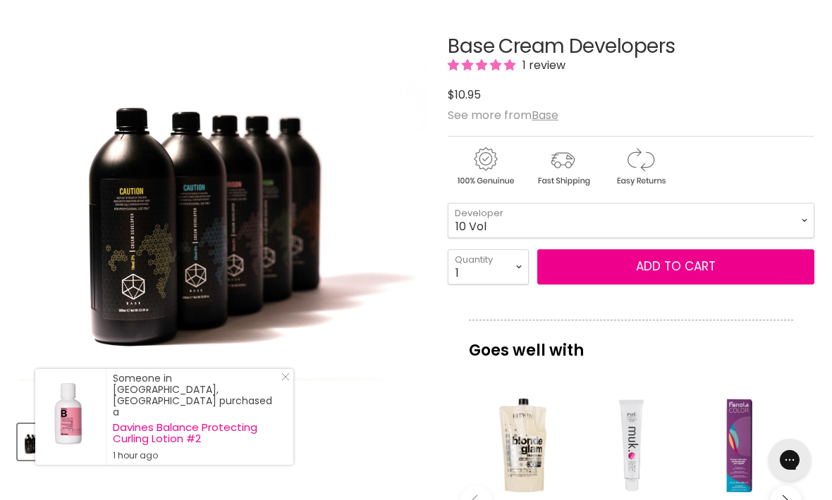
click at [699, 267] on button "Add to cart" at bounding box center [675, 267] width 277 height 35
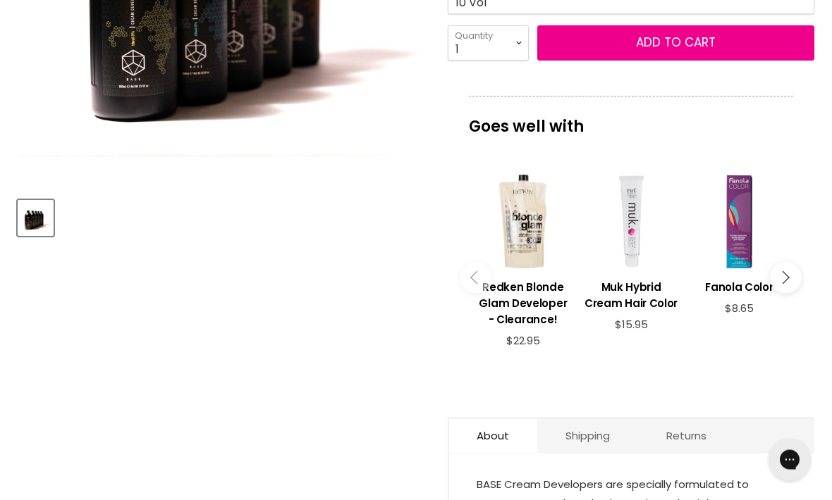
scroll to position [435, 0]
click at [732, 239] on div "Main content" at bounding box center [739, 222] width 94 height 94
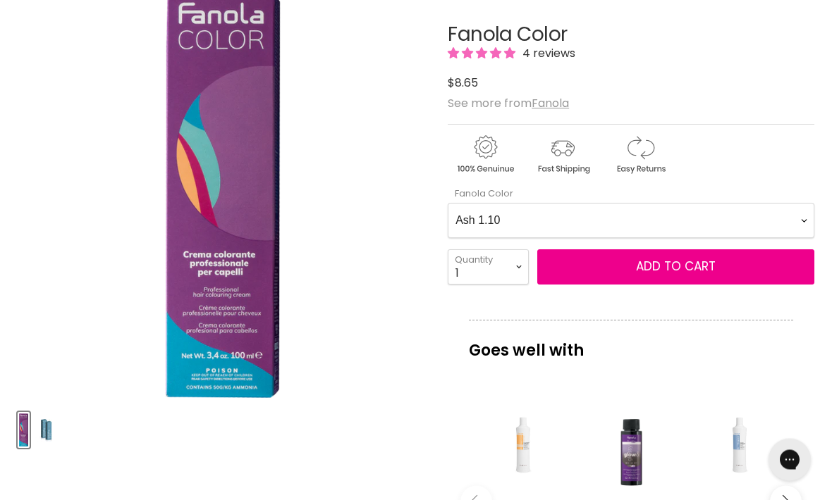
scroll to position [209, 0]
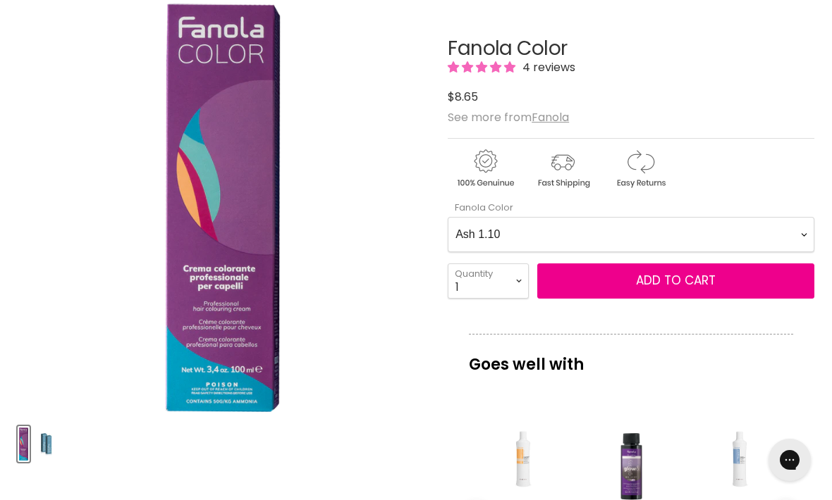
click at [579, 235] on Color-0-0 "Ash 1.10 Ash 5.1 Ash 6.1 Ash 7.1 Ash 8.1 Ash 9.1 Ash 10.1 Intense Ash 5.11 Inte…" at bounding box center [631, 234] width 366 height 35
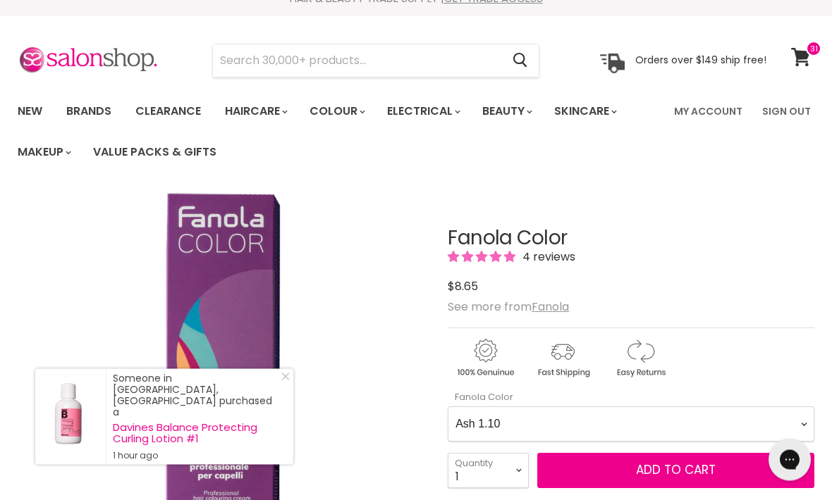
scroll to position [0, 0]
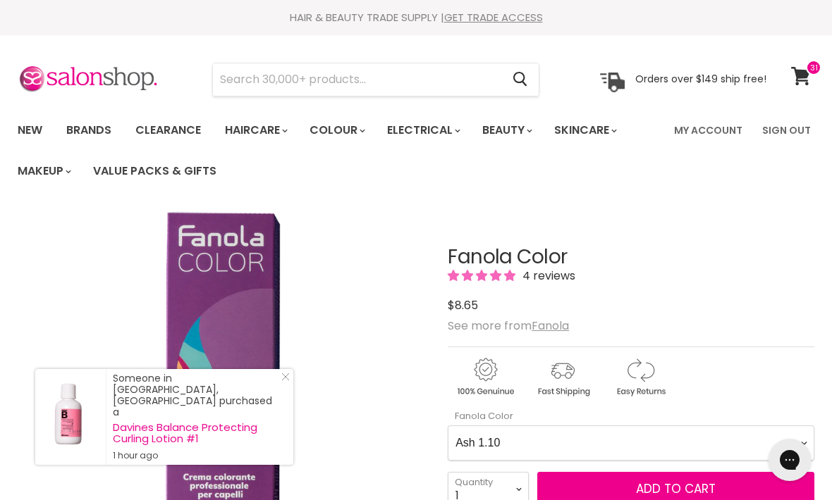
click at [423, 87] on input "Search" at bounding box center [357, 79] width 288 height 32
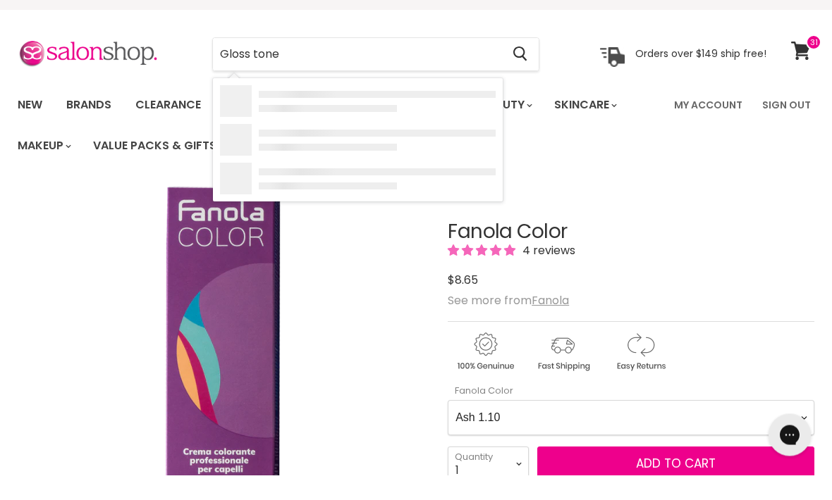
type input "Gloss toner"
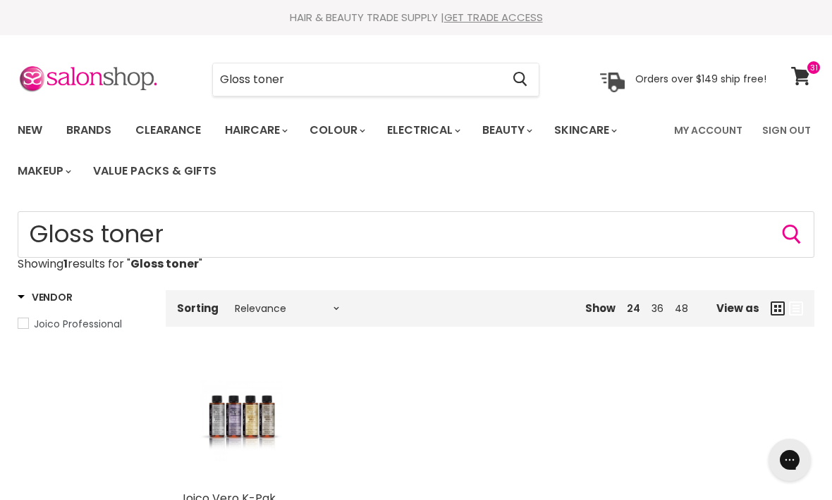
click at [381, 93] on input "Gloss toner" at bounding box center [357, 79] width 288 height 32
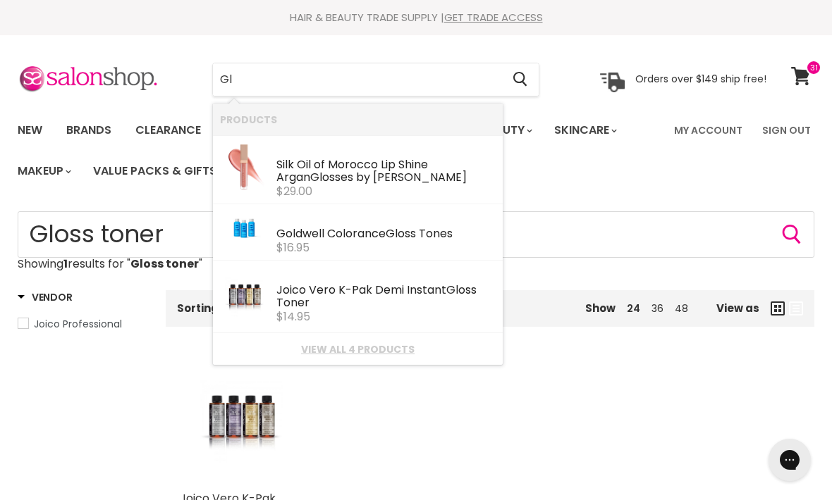
type input "G"
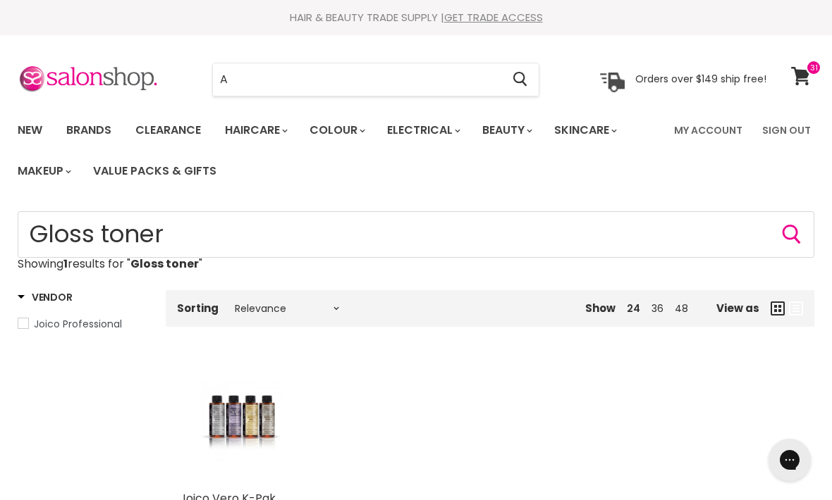
type input "Af"
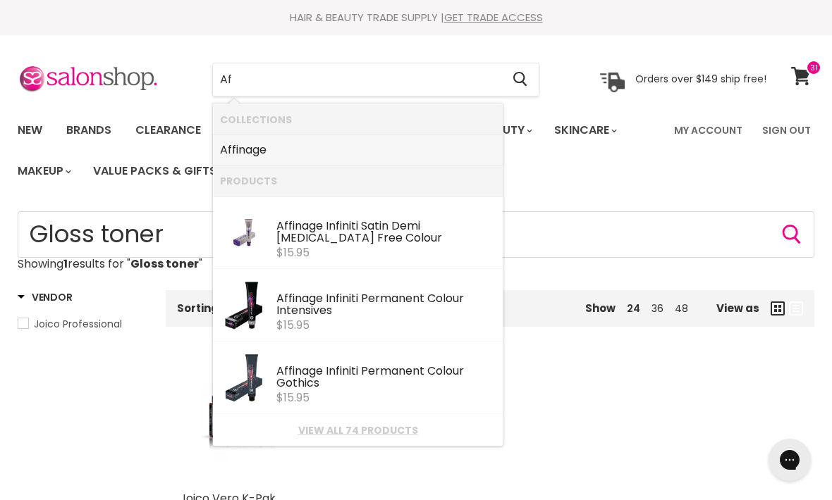
click at [421, 152] on link "Af finage" at bounding box center [358, 150] width 276 height 23
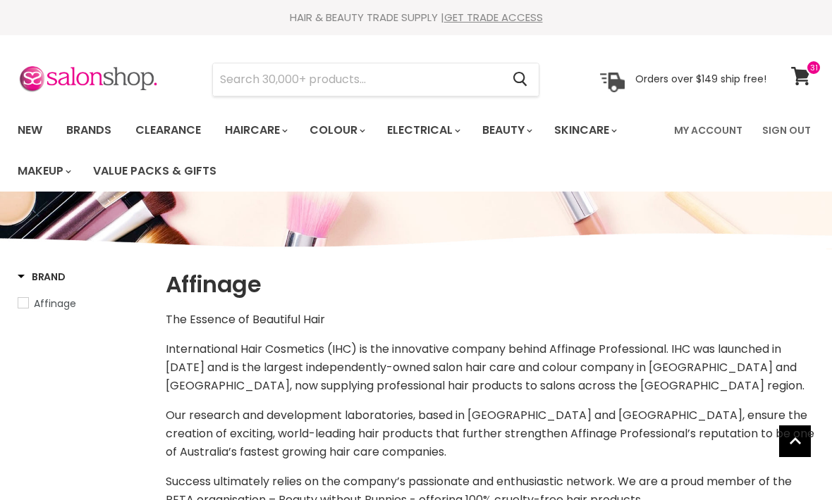
select select "manual"
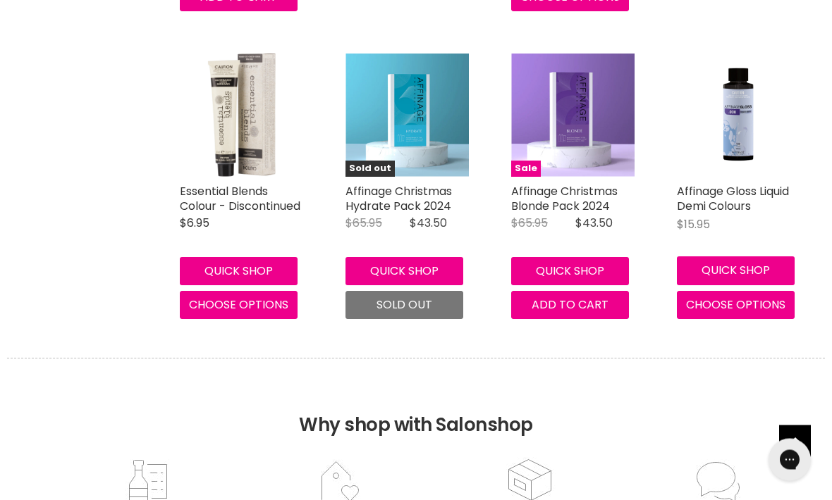
scroll to position [3452, 0]
click at [754, 108] on img "Main content" at bounding box center [738, 115] width 123 height 123
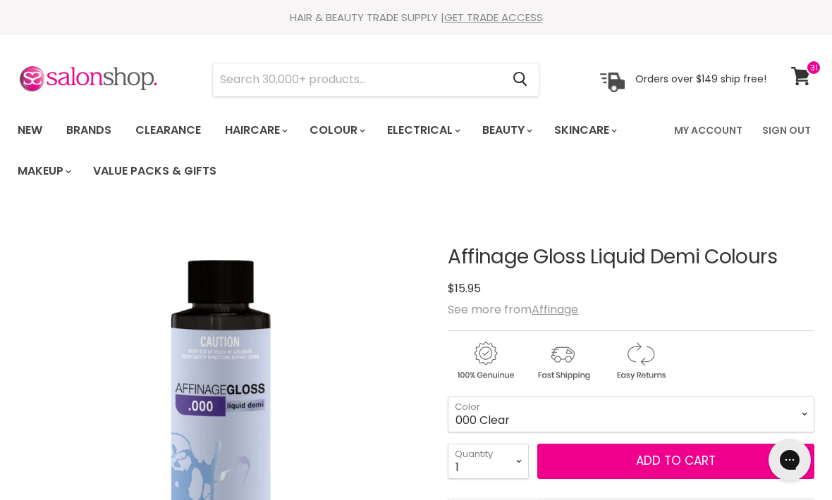
select select "2"
type input "2"
click at [562, 466] on button "Add to cart" at bounding box center [675, 461] width 277 height 35
click at [566, 460] on button "Add to cart" at bounding box center [675, 461] width 277 height 35
click at [492, 463] on select "1 2 3 4 5 6 7 8 9 10+" at bounding box center [488, 461] width 81 height 35
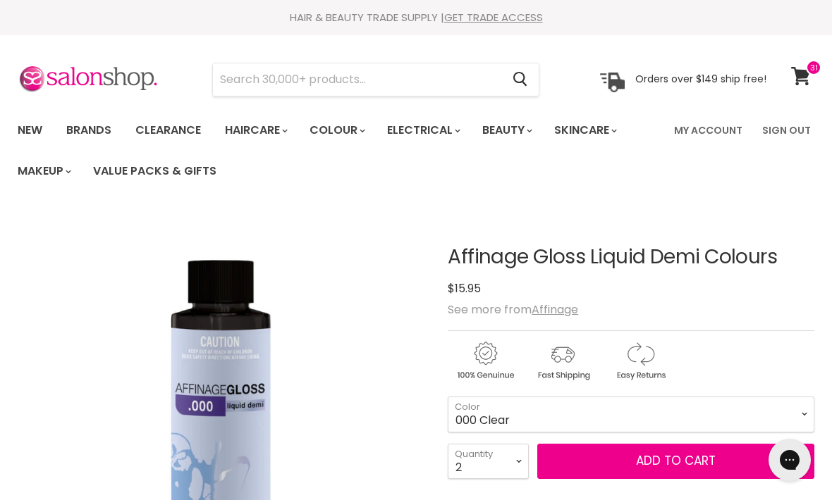
scroll to position [211, 0]
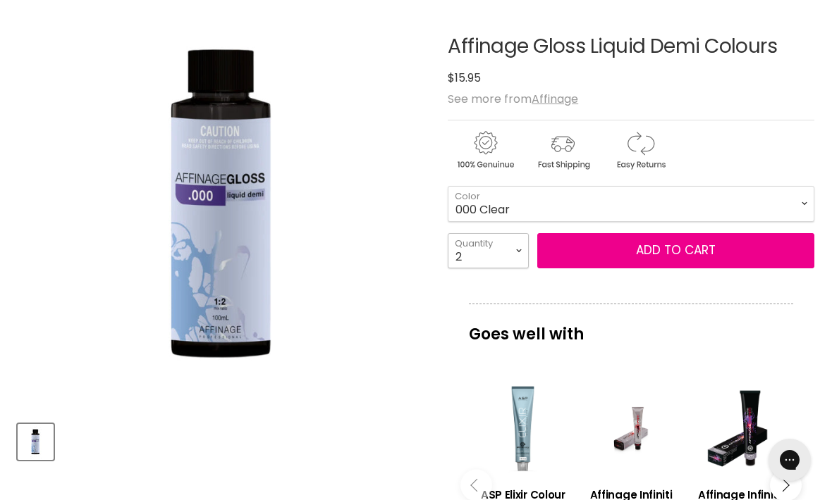
click at [512, 247] on select "1 2 3 4 5 6 7 8 9 10+" at bounding box center [488, 250] width 81 height 35
click at [608, 187] on select "000 Clear 4.0 Medium Brown 6.0 Dark Blonde 8.0 Light Blonde 5.023 Light Toffee …" at bounding box center [631, 203] width 366 height 35
click at [605, 201] on select "000 Clear 4.0 Medium Brown 6.0 Dark Blonde 8.0 Light Blonde 5.023 Light Toffee …" at bounding box center [631, 203] width 366 height 35
select select "10.1 Soft Ice"
click at [522, 252] on select "1 2 3 4 5 6 7 8 9 10+" at bounding box center [488, 250] width 81 height 35
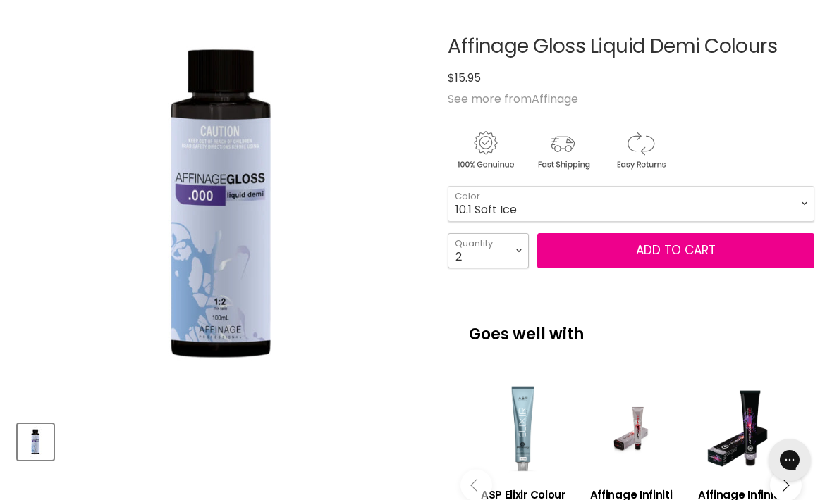
click at [514, 252] on select "1 2 3 4 5 6 7 8 9 10+" at bounding box center [488, 250] width 81 height 35
select select "1"
type input "1"
click at [656, 244] on button "Add to cart" at bounding box center [675, 250] width 277 height 35
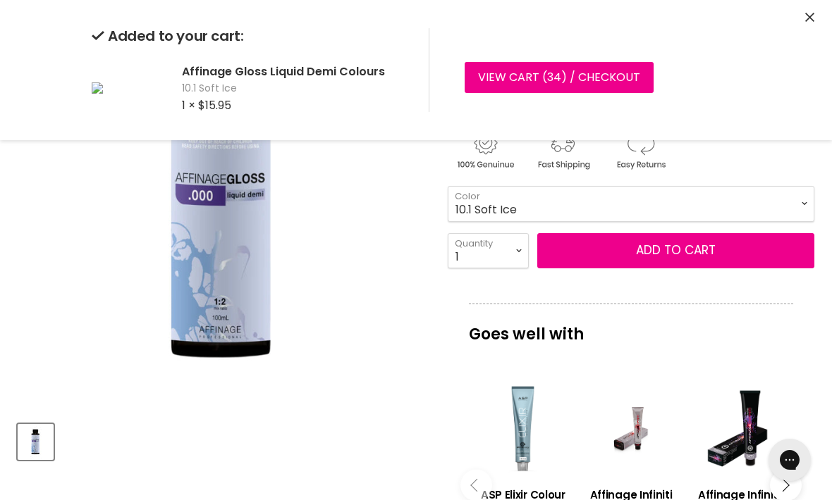
click at [758, 204] on select "000 Clear 4.0 Medium Brown 6.0 Dark Blonde 8.0 Light Blonde 5.023 Light Toffee …" at bounding box center [631, 203] width 366 height 35
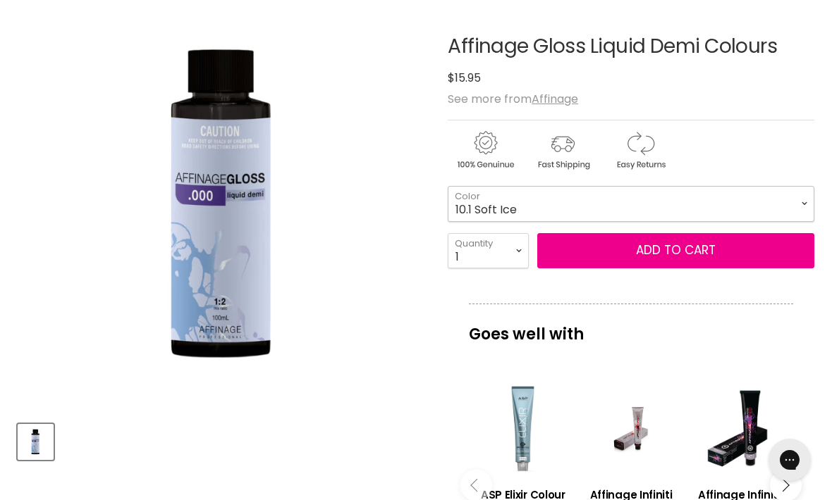
click at [757, 206] on select "000 Clear 4.0 Medium Brown 6.0 Dark Blonde 8.0 Light Blonde 5.023 Light Toffee …" at bounding box center [631, 203] width 366 height 35
click at [753, 199] on select "000 Clear 4.0 Medium Brown 6.0 Dark Blonde 8.0 Light Blonde 5.023 Light Toffee …" at bounding box center [631, 203] width 366 height 35
click at [677, 252] on button "Add to cart" at bounding box center [675, 250] width 277 height 35
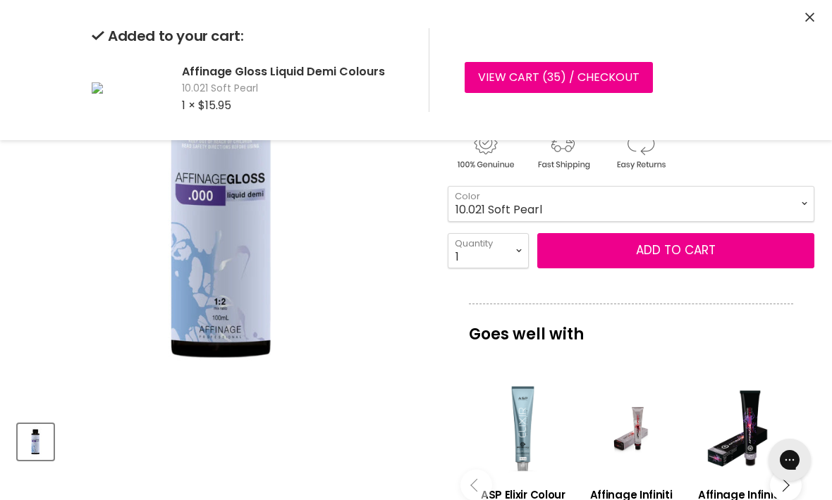
click at [710, 214] on select "000 Clear 4.0 Medium Brown 6.0 Dark Blonde 8.0 Light Blonde 5.023 Light Toffee …" at bounding box center [631, 203] width 366 height 35
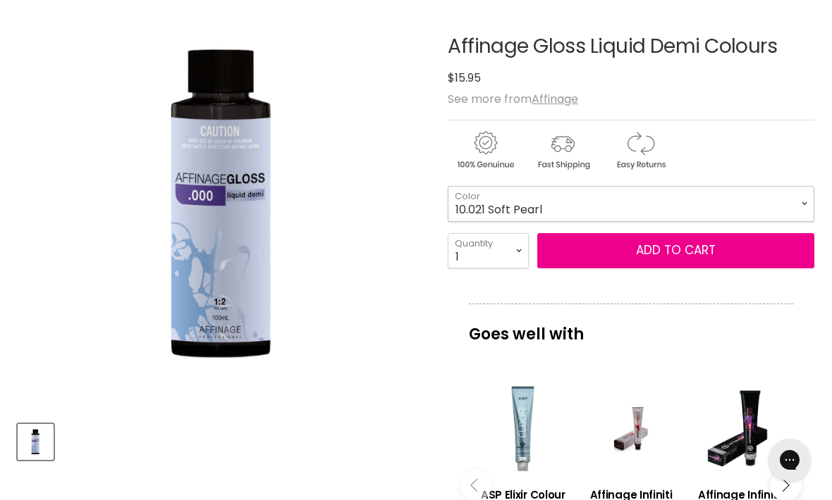
click at [716, 207] on select "000 Clear 4.0 Medium Brown 6.0 Dark Blonde 8.0 Light Blonde 5.023 Light Toffee …" at bounding box center [631, 203] width 366 height 35
select select "7.11 Extra Ash Medium Blonde"
click at [692, 254] on button "Add to cart" at bounding box center [675, 250] width 277 height 35
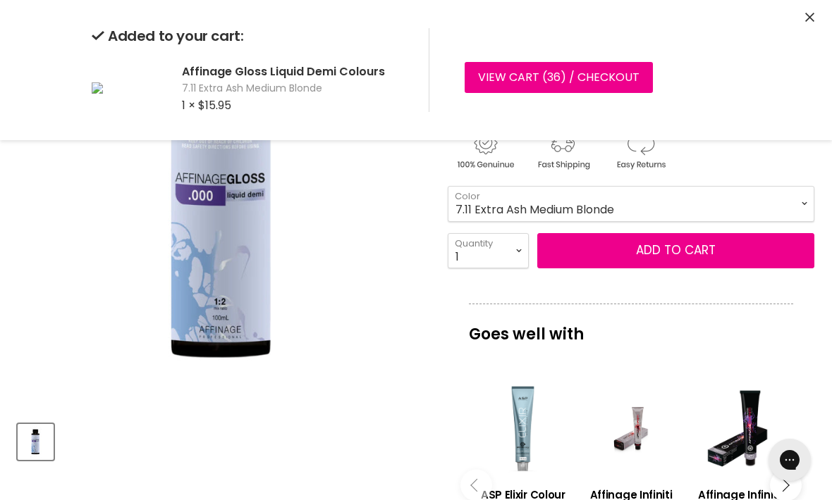
click at [716, 214] on select "000 Clear 4.0 Medium Brown 6.0 Dark Blonde 8.0 Light Blonde 5.023 Light Toffee …" at bounding box center [631, 203] width 366 height 35
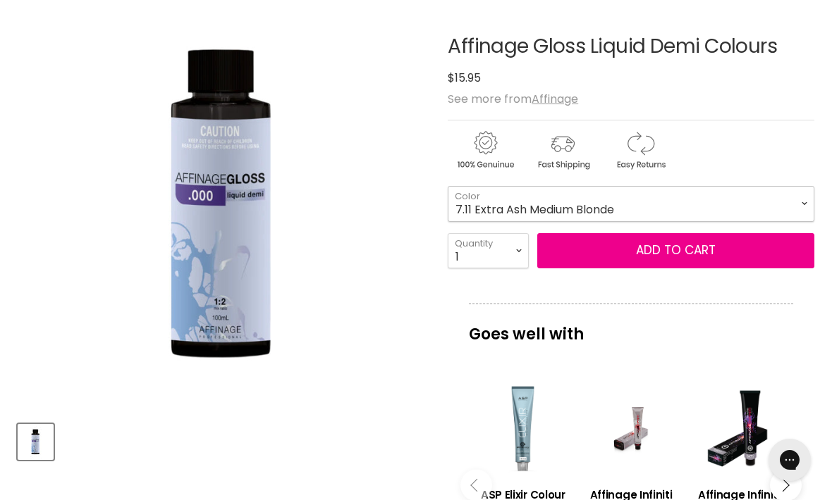
click at [724, 214] on select "000 Clear 4.0 Medium Brown 6.0 Dark Blonde 8.0 Light Blonde 5.023 Light Toffee …" at bounding box center [631, 203] width 366 height 35
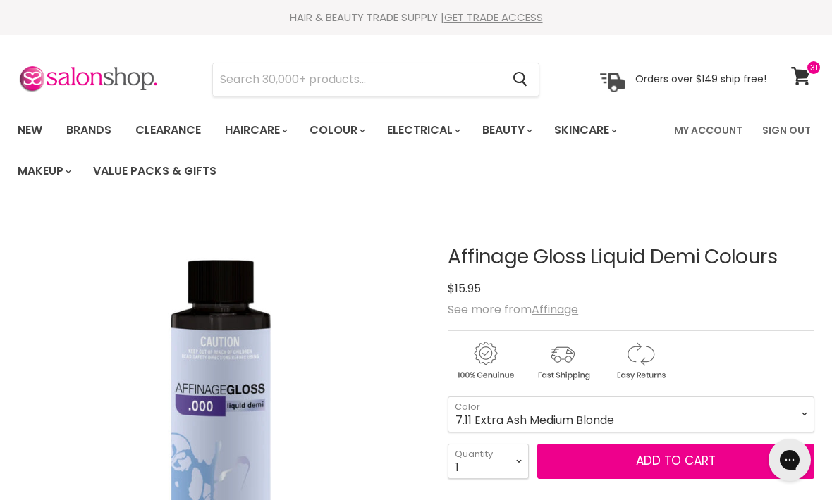
click at [25, 136] on link "New" at bounding box center [30, 131] width 46 height 30
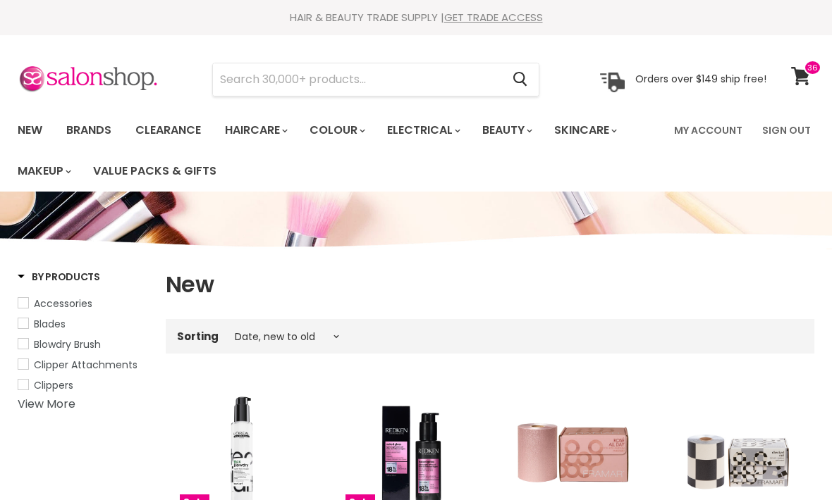
select select "created-descending"
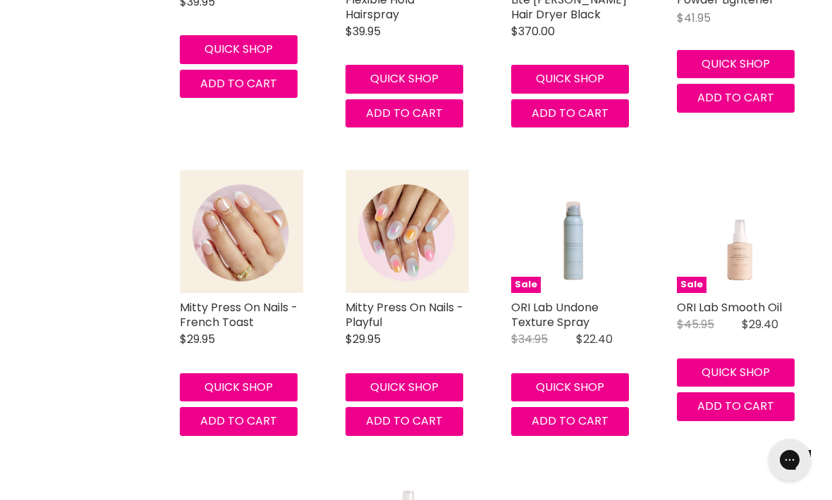
scroll to position [2729, 0]
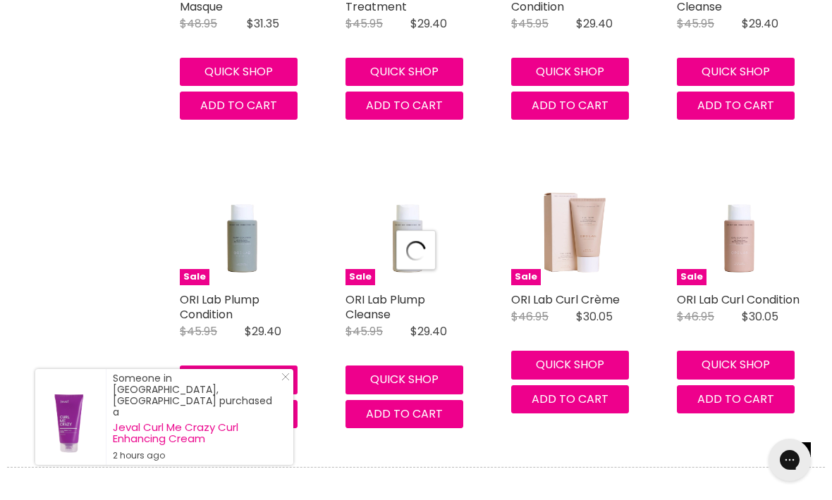
select select "created-descending"
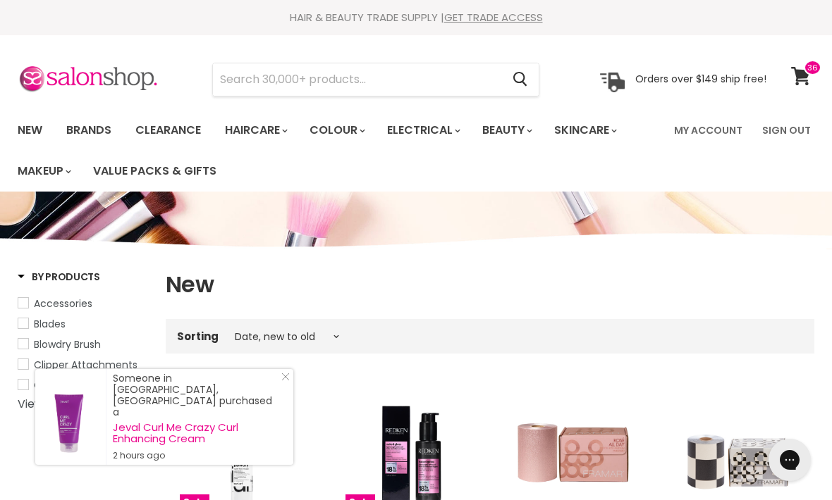
click at [448, 73] on input "Search" at bounding box center [357, 79] width 288 height 32
type input "Y"
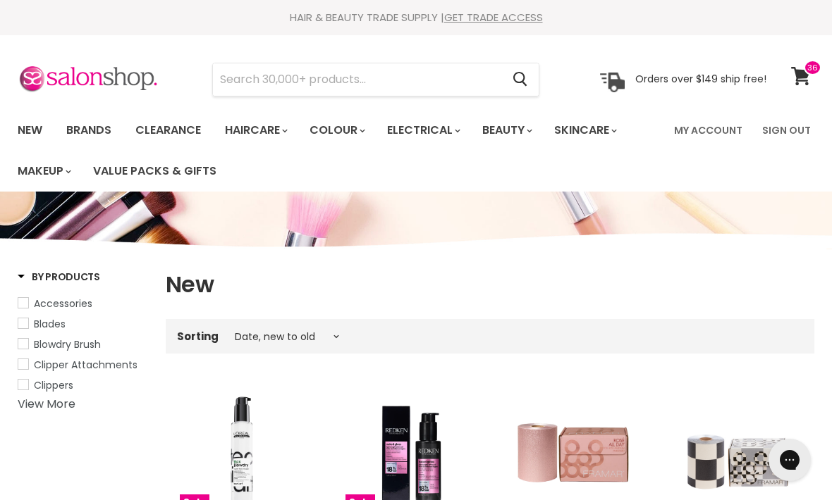
type input "I"
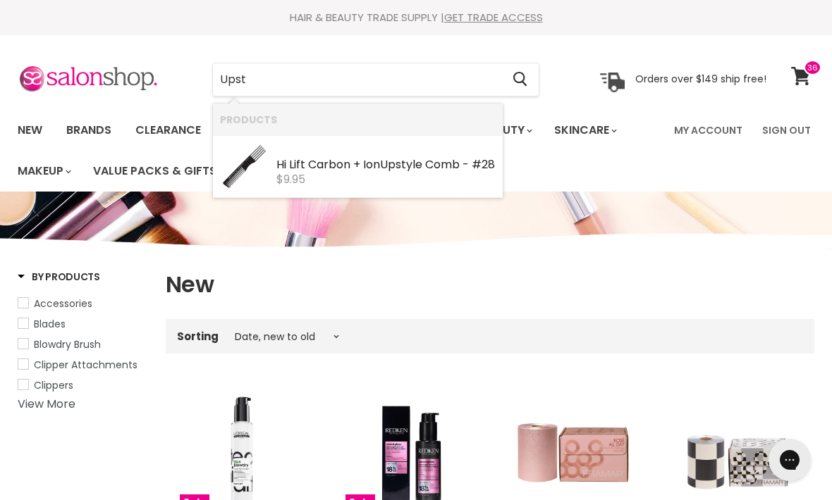
type input "Upsty"
click at [389, 186] on div "$9.95" at bounding box center [385, 179] width 219 height 13
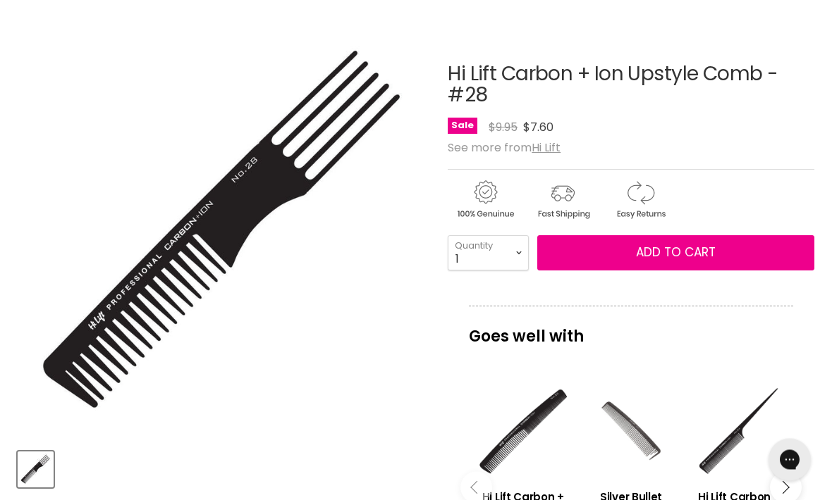
scroll to position [183, 0]
click at [668, 251] on span "Add to cart" at bounding box center [676, 252] width 80 height 17
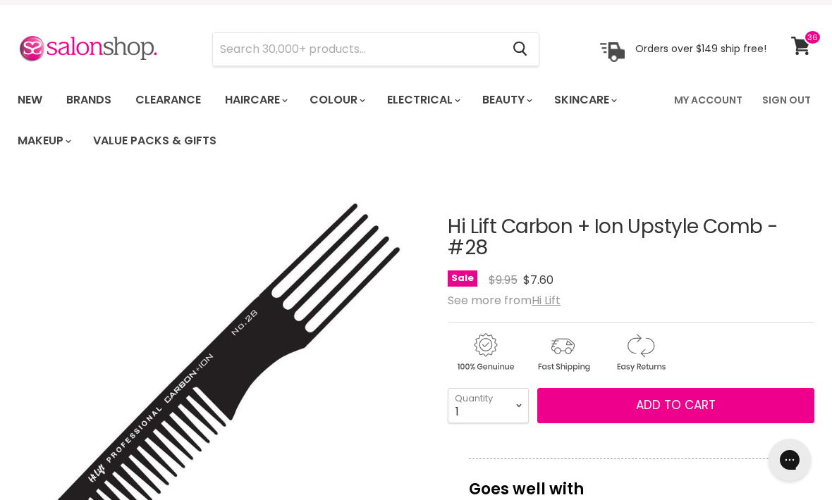
scroll to position [26, 0]
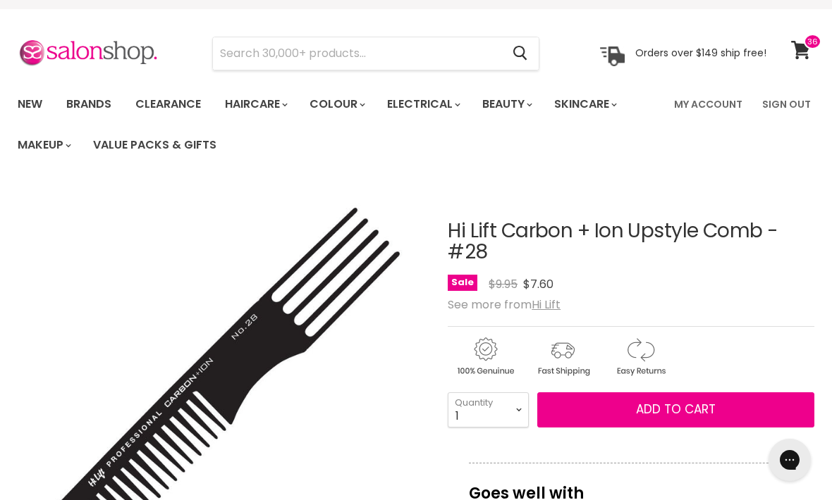
click at [699, 399] on button "Add to cart" at bounding box center [675, 410] width 277 height 35
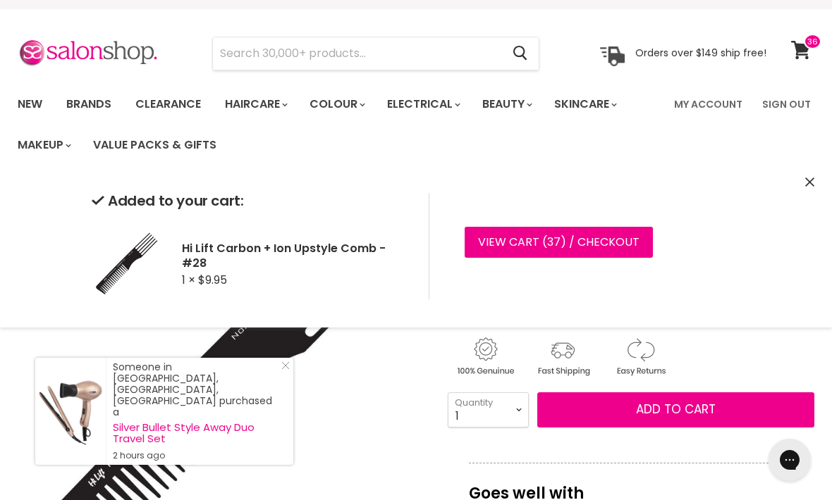
click at [801, 183] on div "Added to your cart: Hi Lift Carbon + Ion Upstyle Comb - #28 1 × $9.95 View cart…" at bounding box center [416, 246] width 832 height 163
click at [477, 50] on input "Search" at bounding box center [357, 53] width 288 height 32
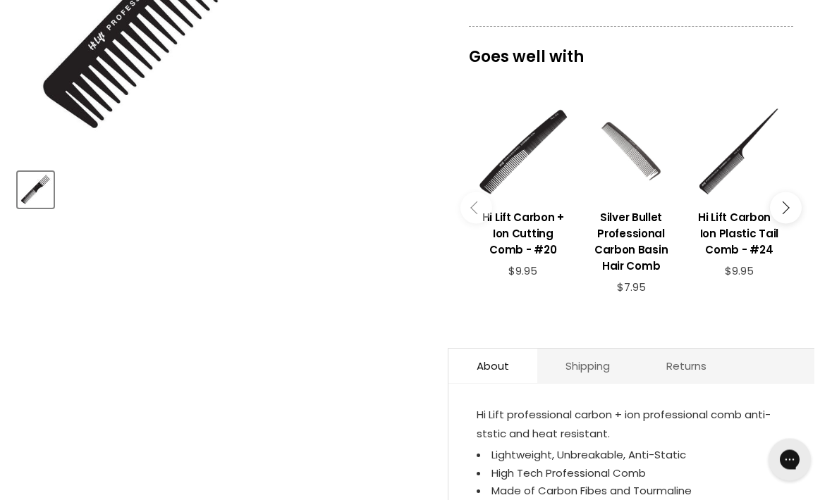
scroll to position [463, 0]
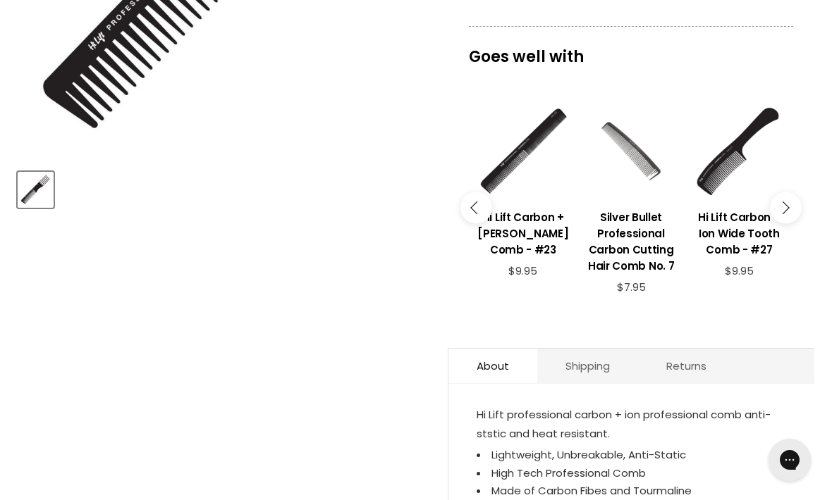
click at [788, 206] on button "Main content" at bounding box center [786, 208] width 32 height 32
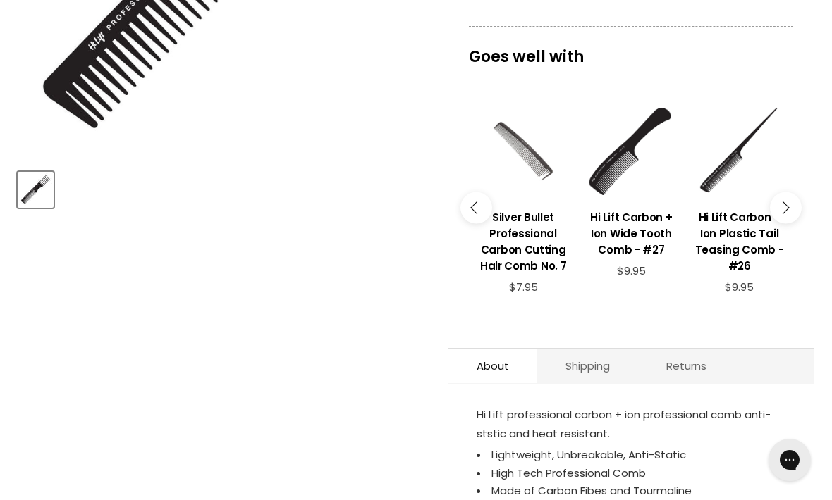
click at [777, 207] on button "Main content" at bounding box center [786, 208] width 32 height 32
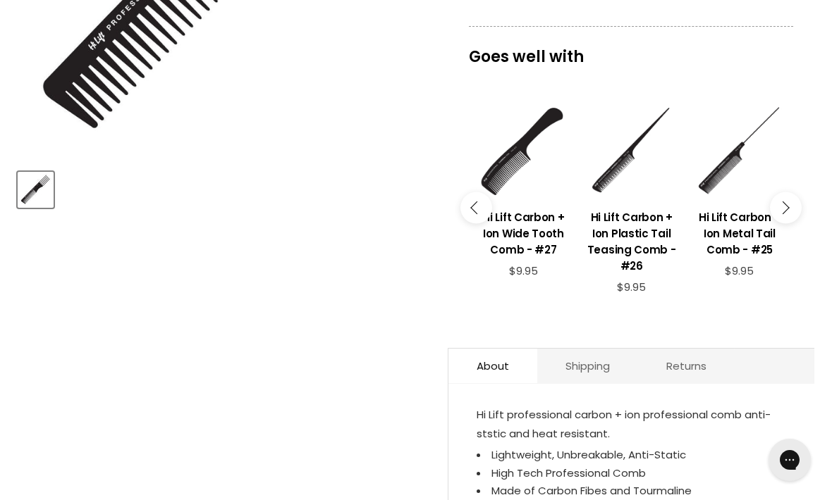
click at [770, 202] on link "Hi Lift Carbon + Ion Metal Tail Comb - #25" at bounding box center [739, 232] width 94 height 66
click at [780, 192] on button "Main content" at bounding box center [786, 208] width 32 height 32
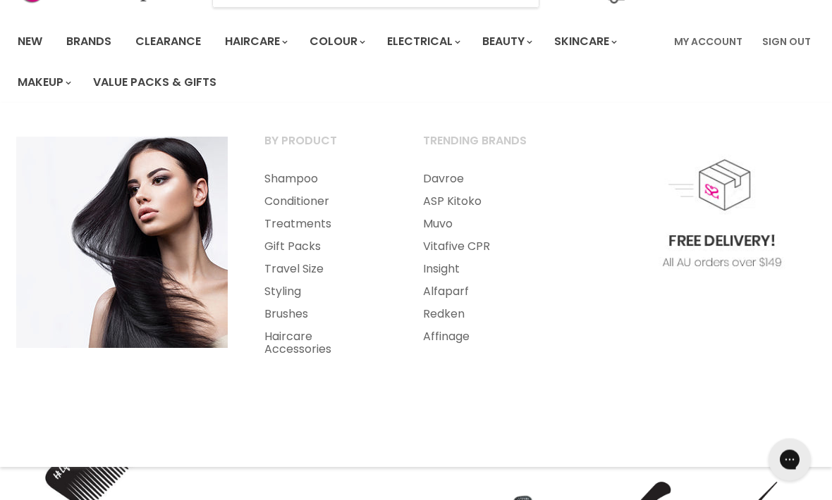
scroll to position [91, 0]
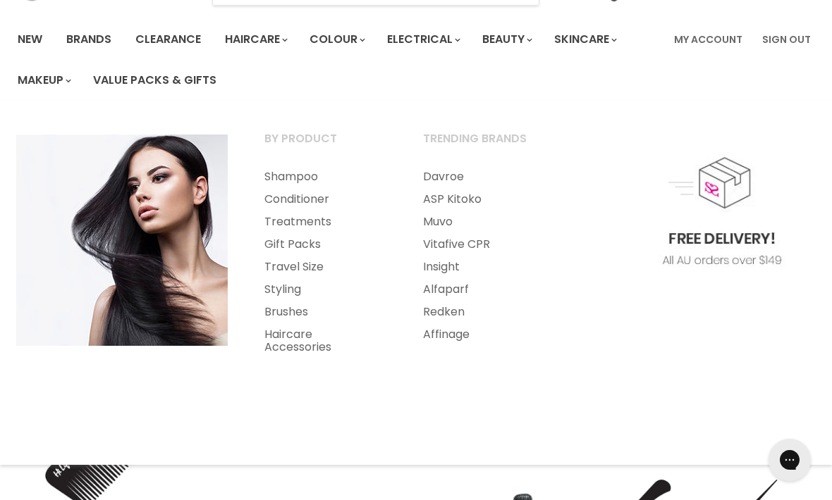
click at [285, 288] on link "Styling" at bounding box center [325, 289] width 156 height 23
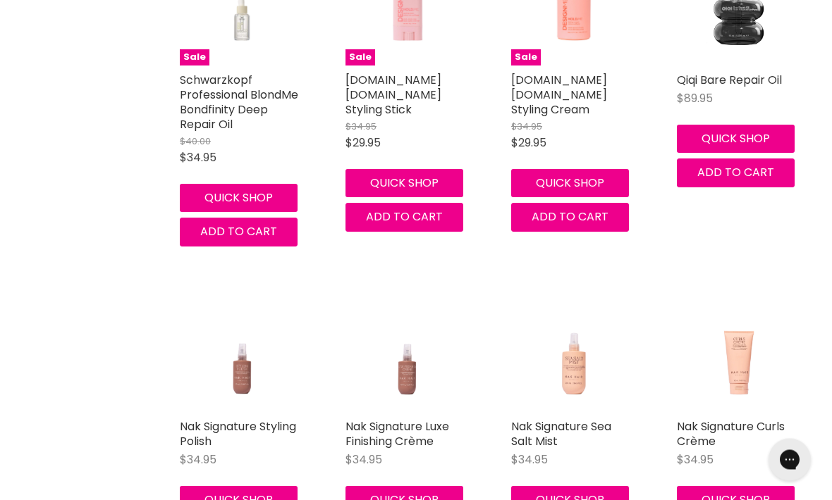
scroll to position [3561, 0]
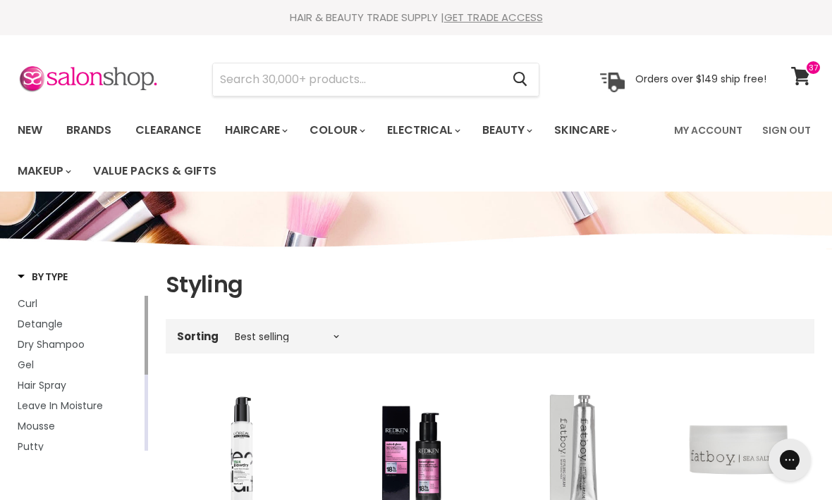
click at [798, 75] on icon at bounding box center [800, 76] width 19 height 18
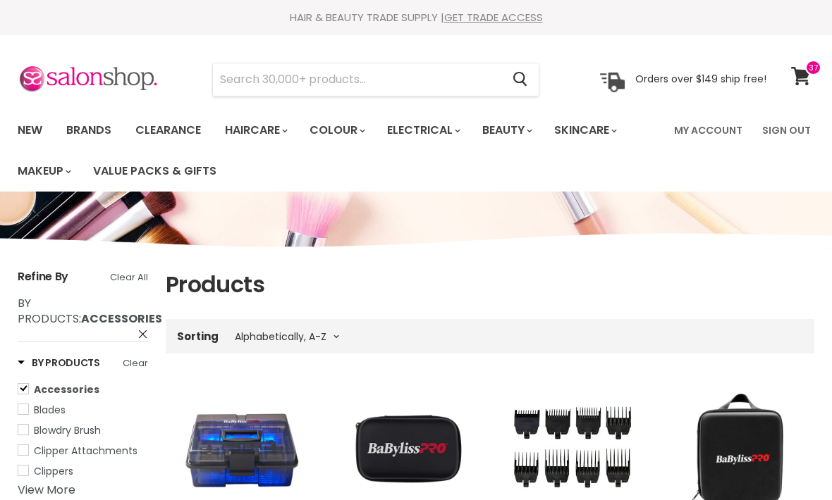
select select "title-ascending"
click at [801, 56] on section "Menu Cancel" at bounding box center [416, 72] width 832 height 75
click at [797, 66] on link "View cart" at bounding box center [802, 76] width 37 height 32
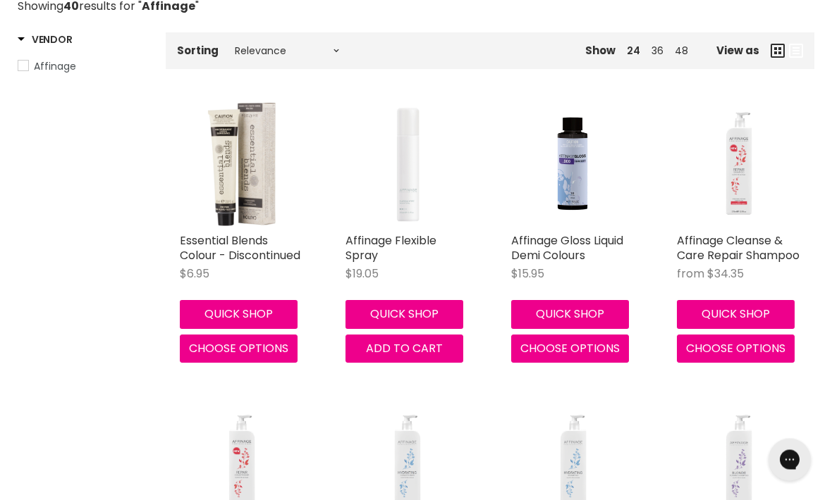
scroll to position [259, 0]
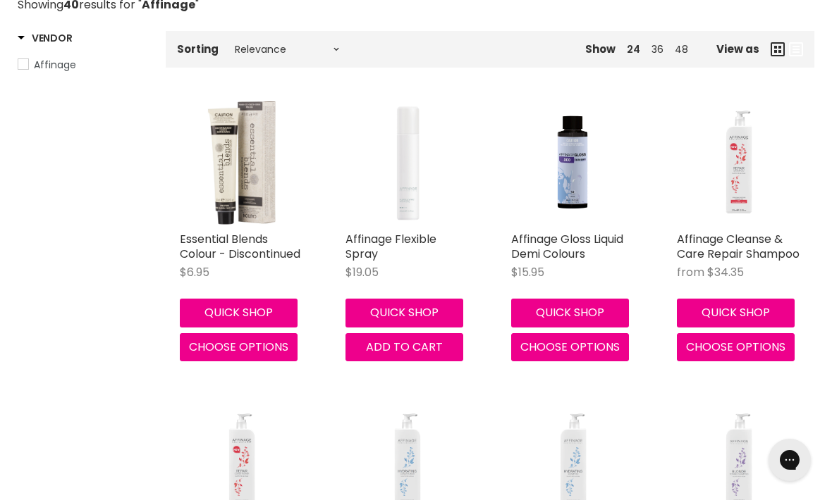
click at [576, 196] on img "Main content" at bounding box center [572, 162] width 123 height 123
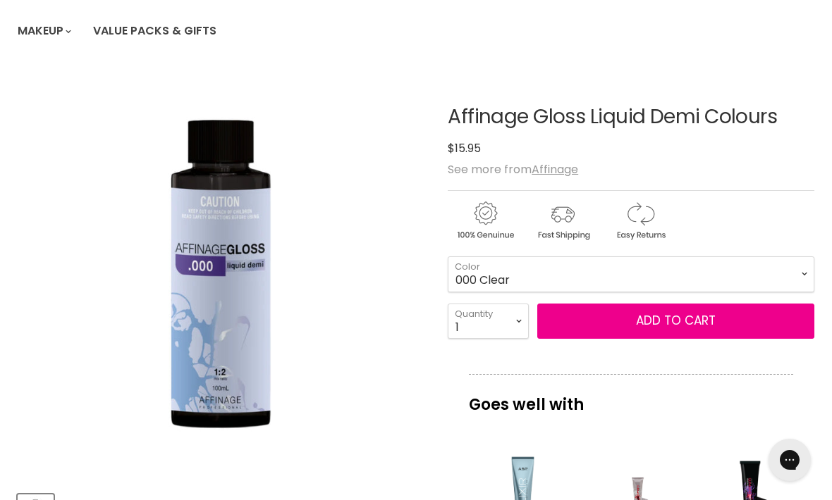
click at [703, 322] on span "Add to cart" at bounding box center [676, 320] width 80 height 17
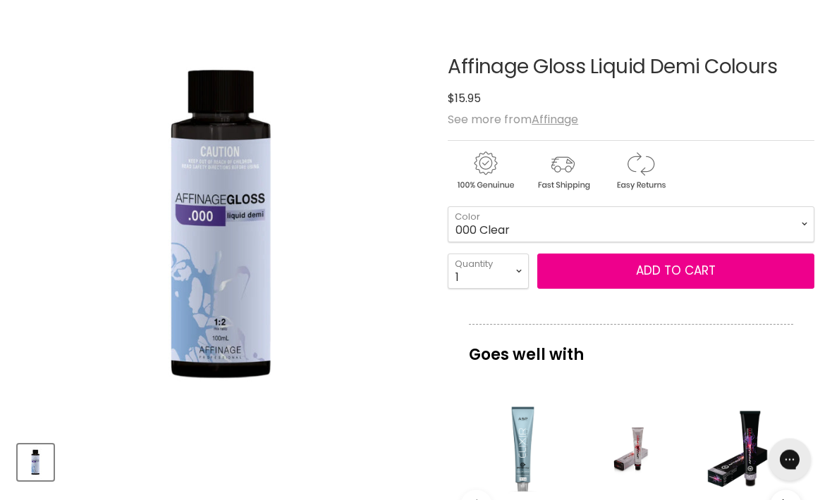
scroll to position [191, 0]
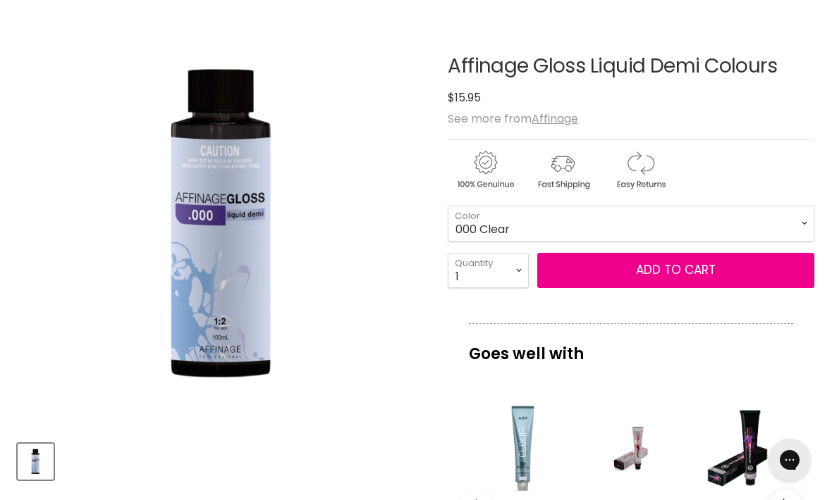
click at [686, 273] on span "Add to cart" at bounding box center [676, 269] width 80 height 17
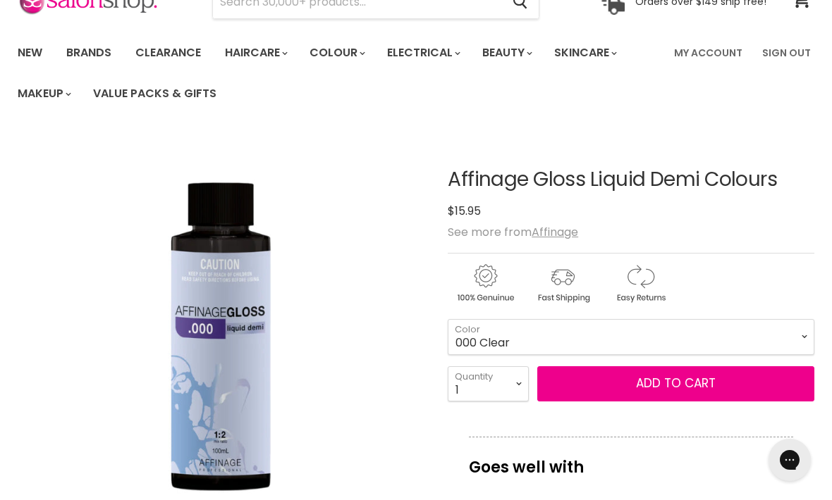
scroll to position [0, 0]
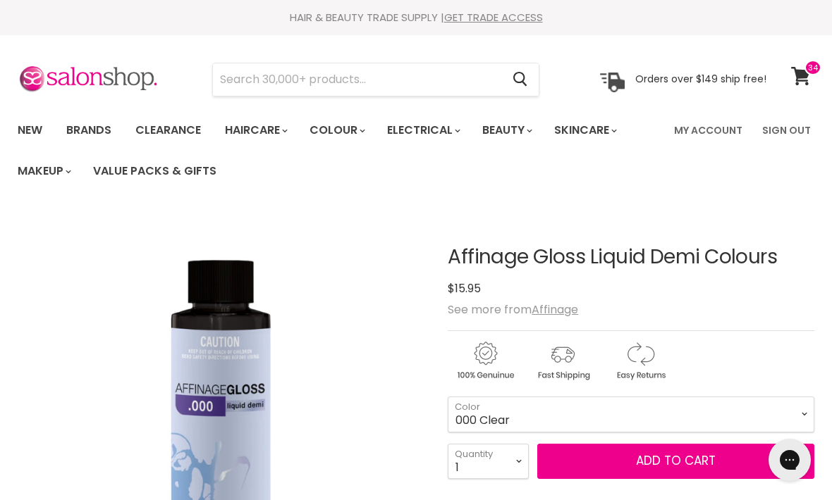
click at [796, 63] on link "View cart" at bounding box center [802, 76] width 37 height 32
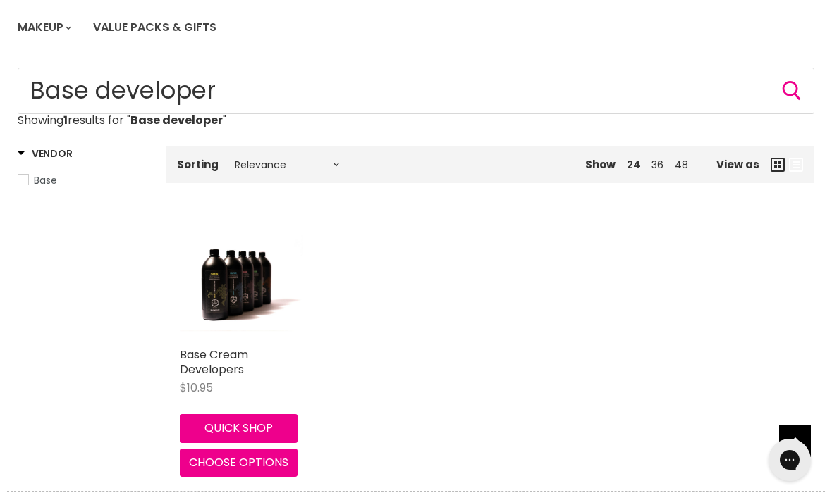
click at [250, 275] on img "Main content" at bounding box center [241, 279] width 123 height 106
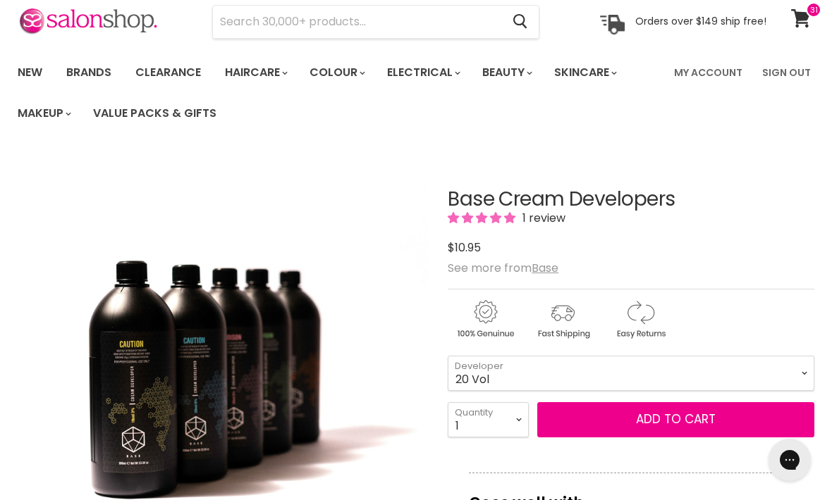
select select "20 Vol"
click at [486, 417] on select "1 2 3 4 5 6 7 8 9 10+" at bounding box center [488, 419] width 81 height 35
click at [488, 414] on select "1 2 3 4 5 6 7 8 9 10+" at bounding box center [488, 419] width 81 height 35
select select "2"
type input "2"
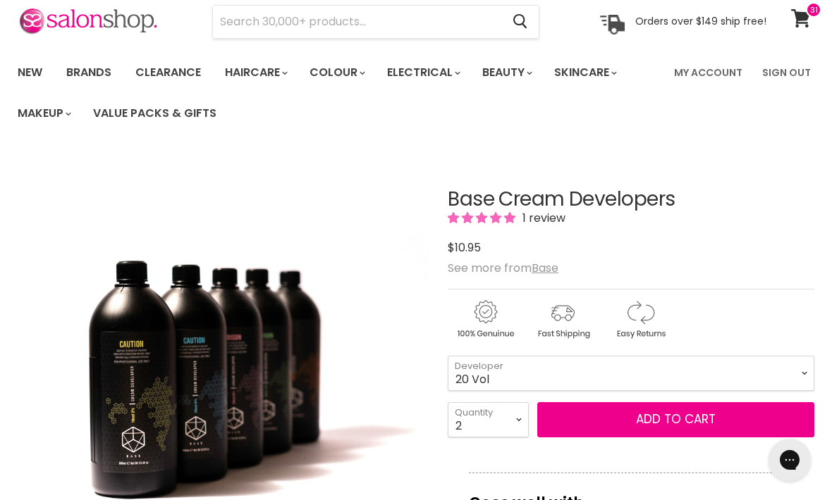
click at [627, 412] on button "Add to cart" at bounding box center [675, 419] width 277 height 35
click at [718, 430] on button "Add to cart" at bounding box center [675, 419] width 277 height 35
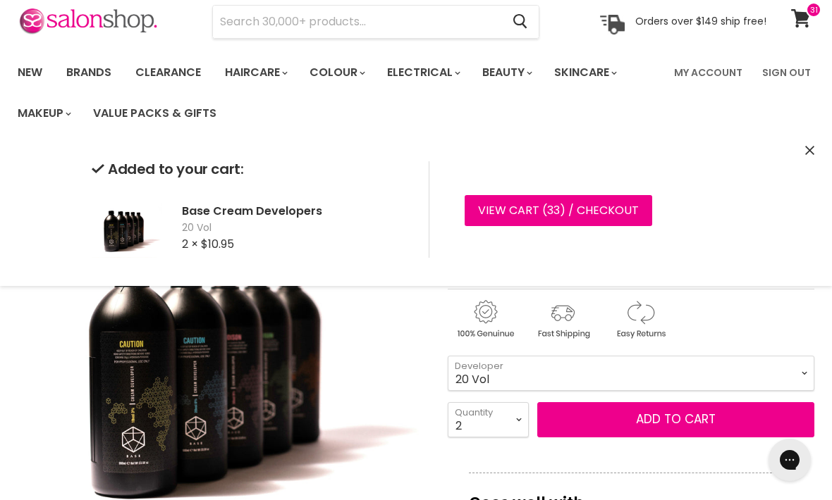
click at [542, 221] on link "View cart ( 33 ) / Checkout" at bounding box center [557, 210] width 187 height 31
